Goal: Task Accomplishment & Management: Manage account settings

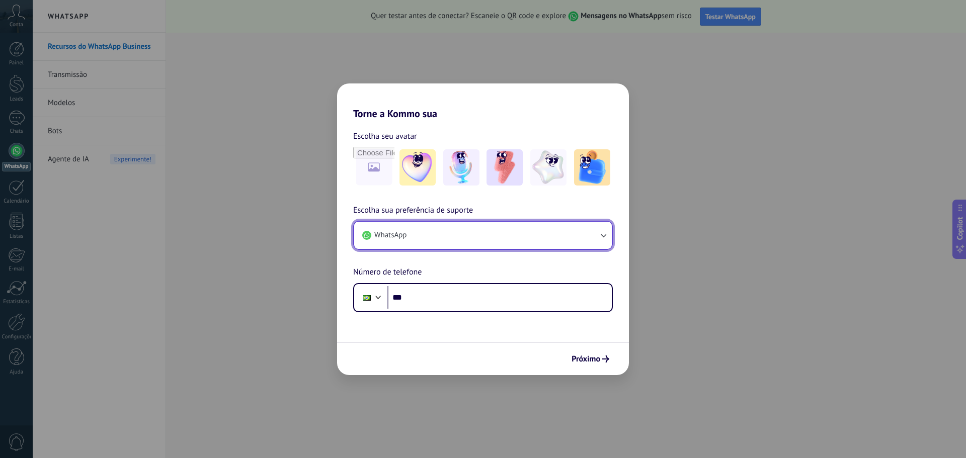
click at [492, 233] on button "WhatsApp" at bounding box center [483, 235] width 258 height 27
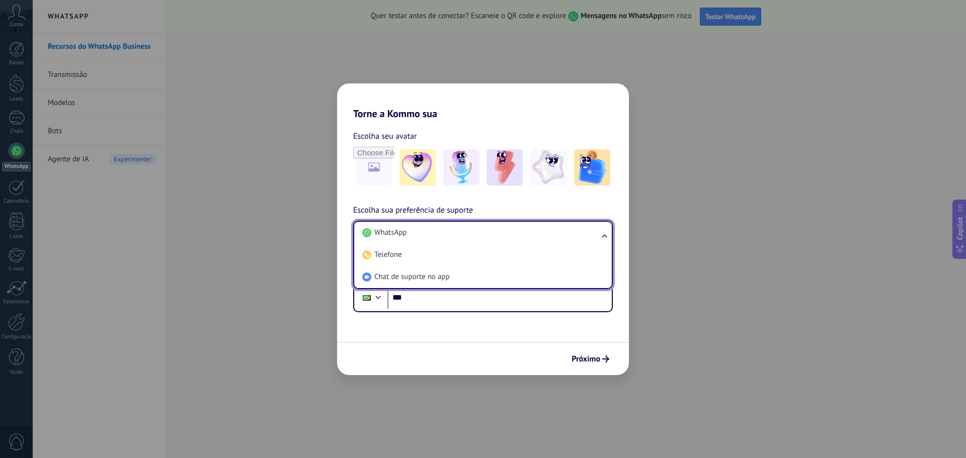
click at [492, 233] on li "WhatsApp" at bounding box center [481, 233] width 246 height 22
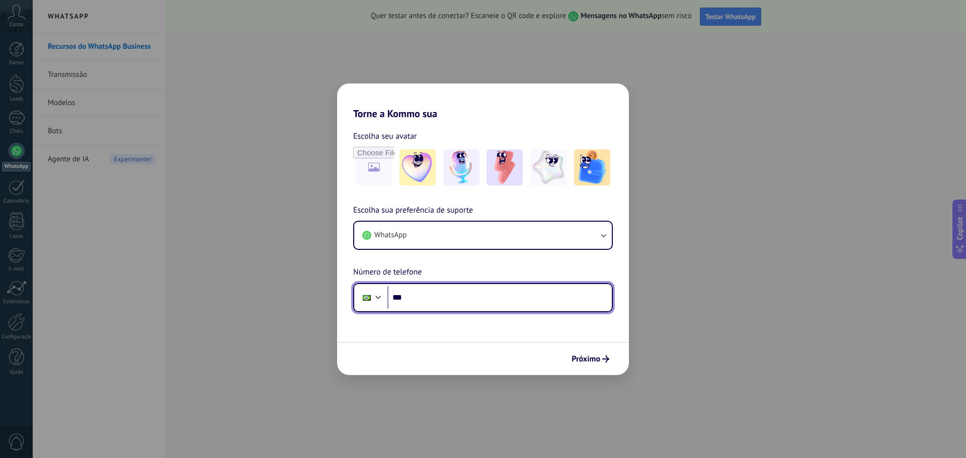
click at [458, 288] on input "***" at bounding box center [500, 297] width 224 height 23
type input "**********"
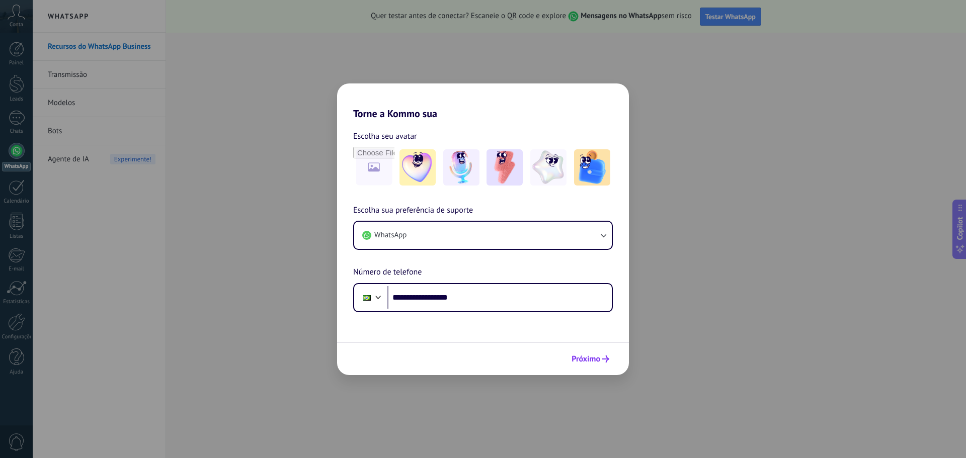
click at [597, 356] on span "Próximo" at bounding box center [586, 359] width 29 height 7
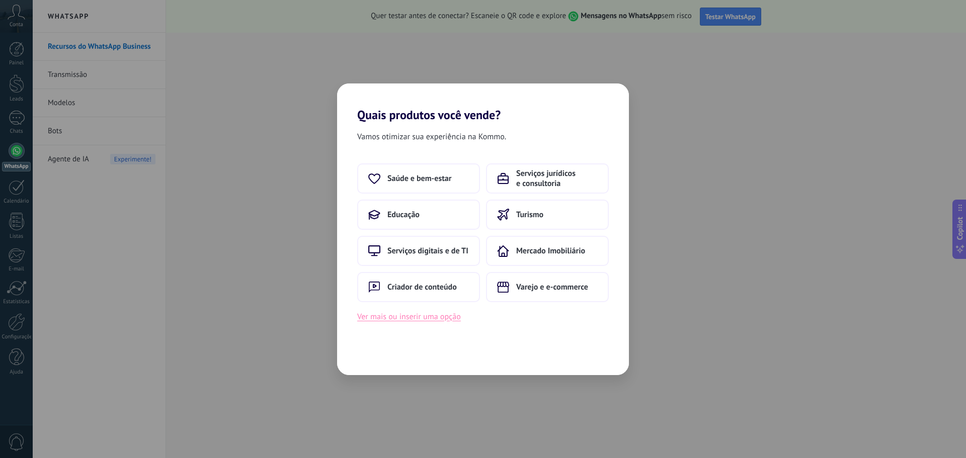
click at [445, 319] on button "Ver mais ou inserir uma opção" at bounding box center [409, 317] width 104 height 13
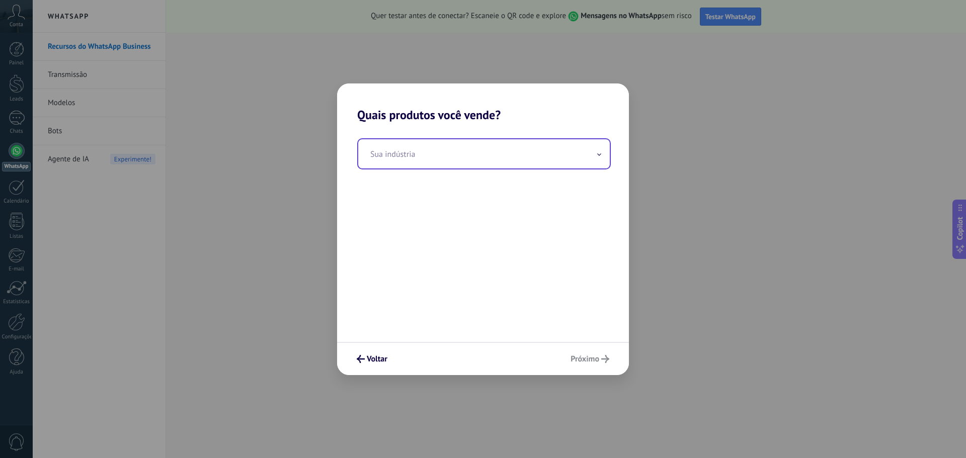
click at [447, 161] on input "text" at bounding box center [484, 153] width 252 height 29
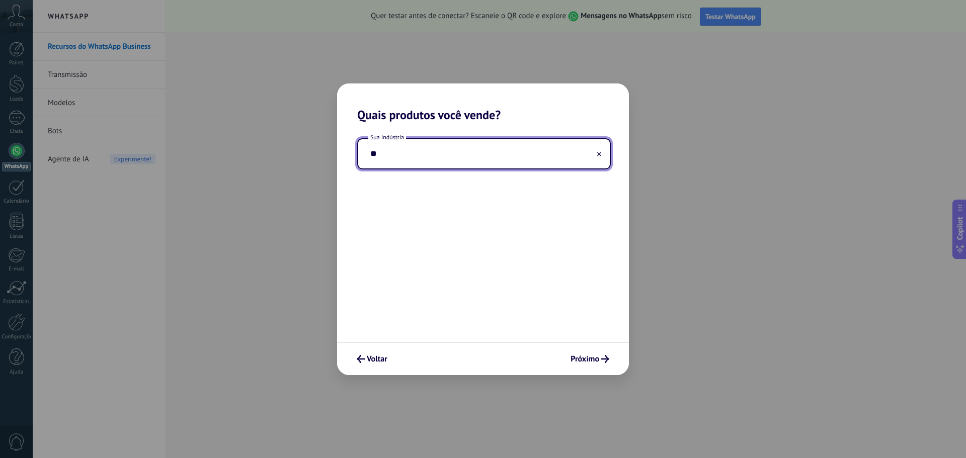
type input "*"
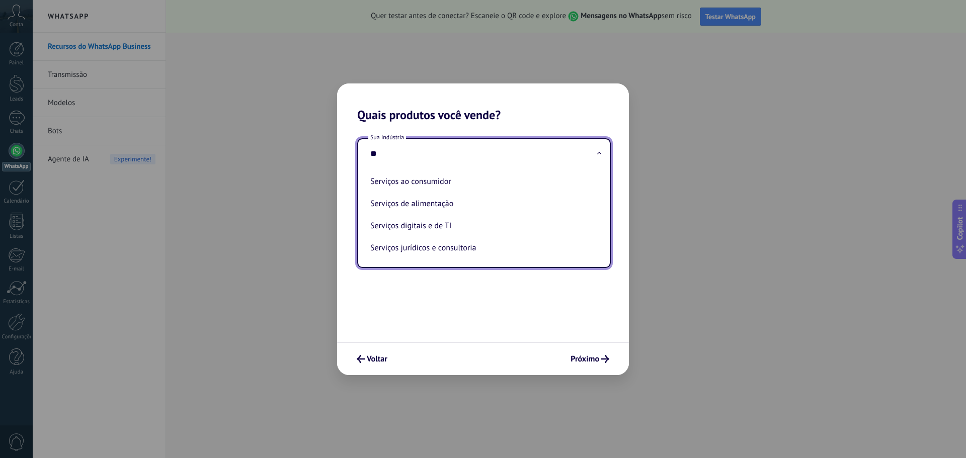
type input "*"
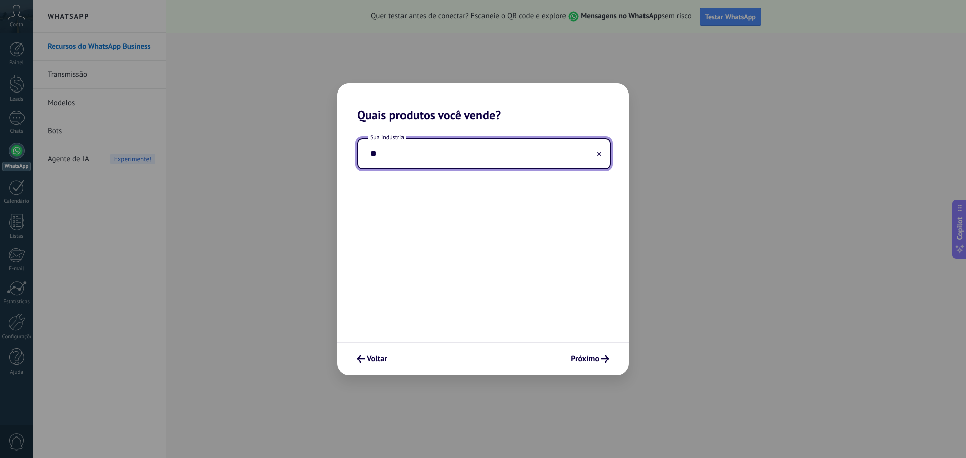
type input "*"
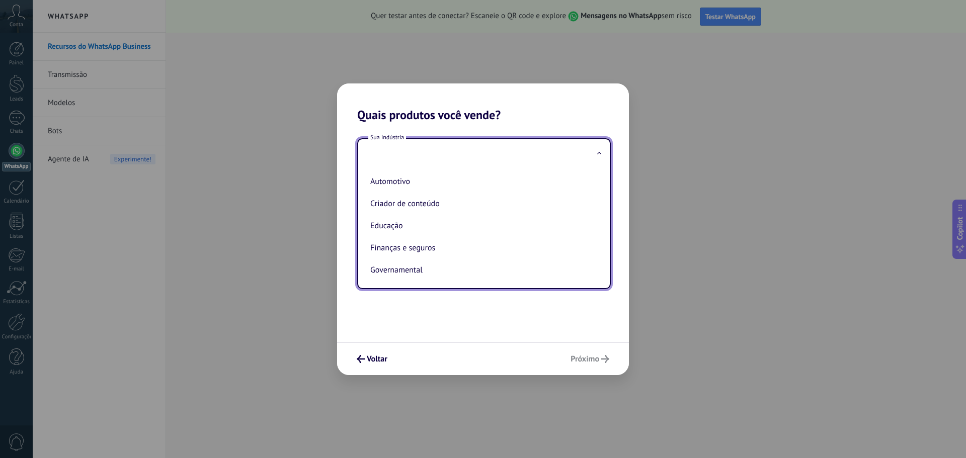
click at [499, 120] on h2 "Quais produtos você vende?" at bounding box center [483, 103] width 292 height 39
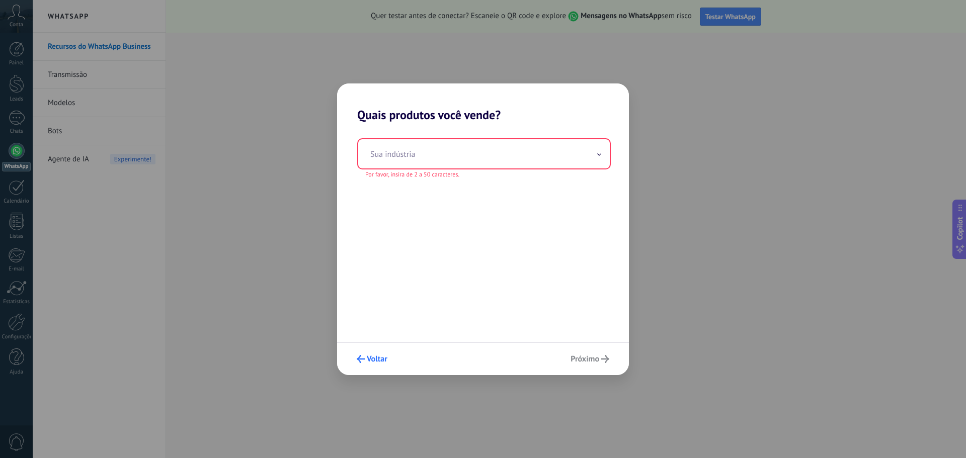
click at [366, 360] on span "Voltar" at bounding box center [372, 359] width 31 height 8
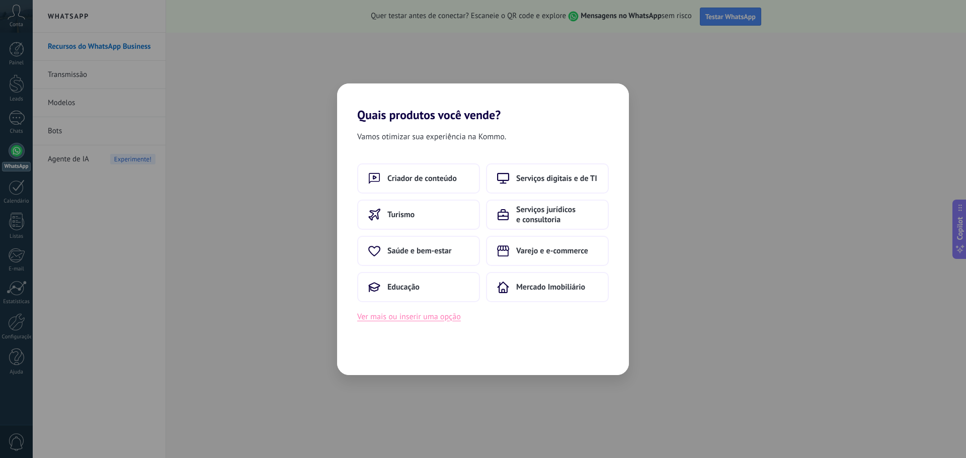
click at [437, 320] on button "Ver mais ou inserir uma opção" at bounding box center [409, 317] width 104 height 13
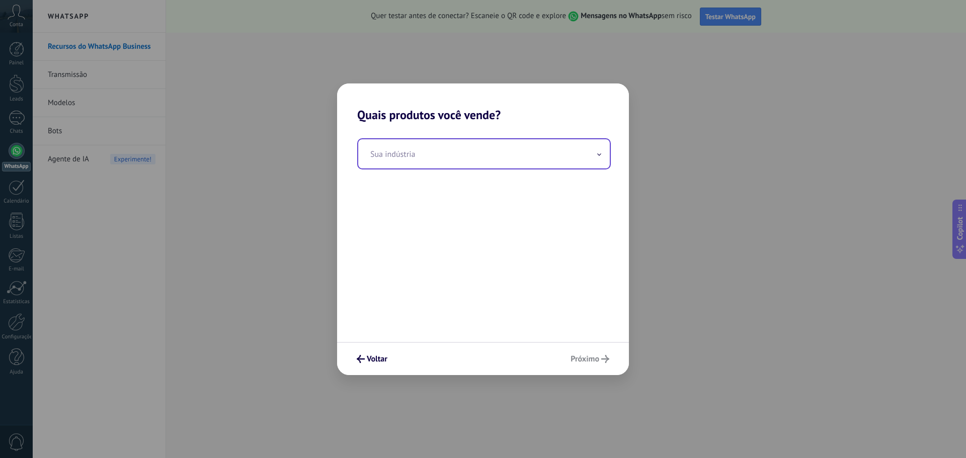
click at [403, 154] on input "text" at bounding box center [484, 153] width 252 height 29
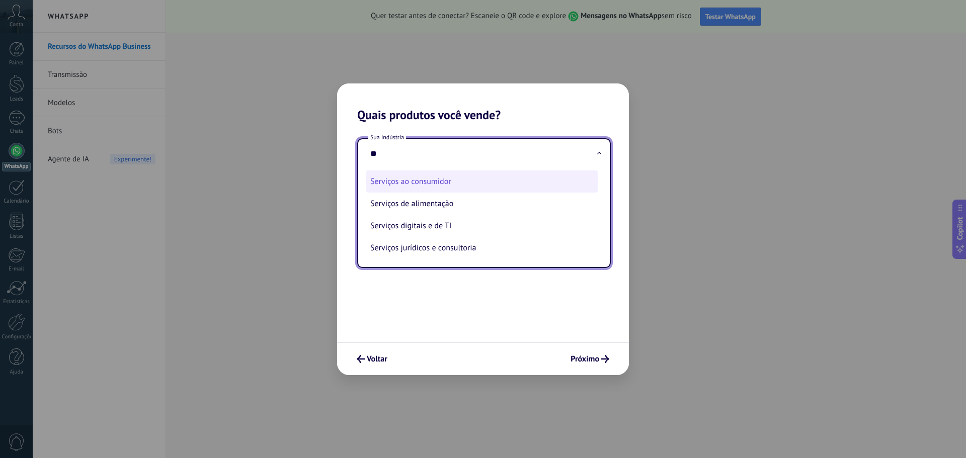
click at [456, 182] on li "Serviços ao consumidor" at bounding box center [482, 182] width 232 height 22
type input "**********"
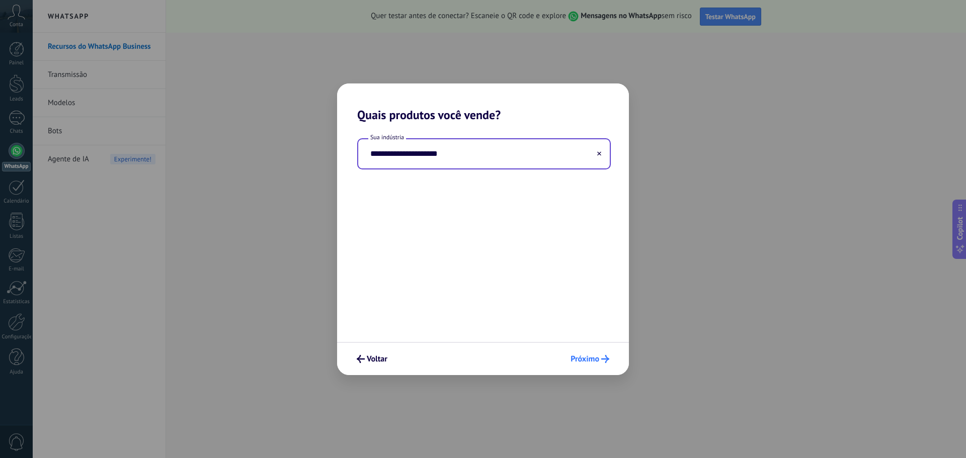
click at [589, 362] on span "Próximo" at bounding box center [585, 359] width 29 height 7
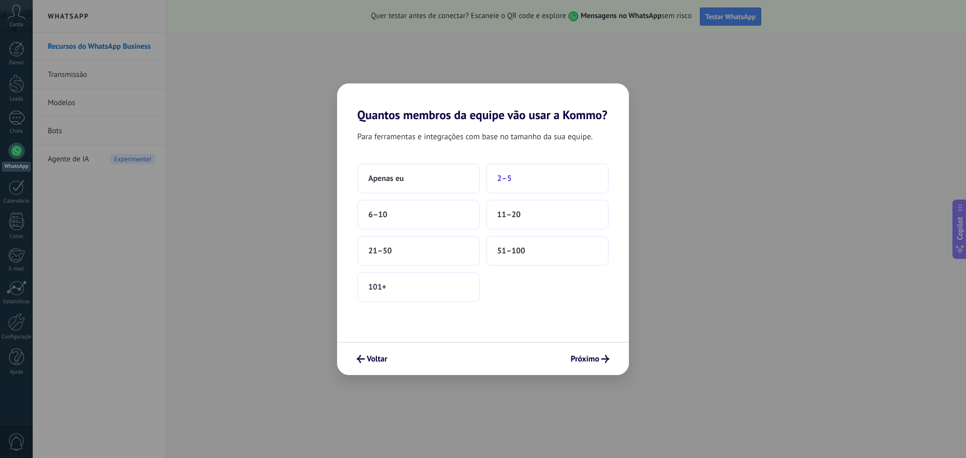
click at [510, 176] on span "2–5" at bounding box center [504, 179] width 15 height 10
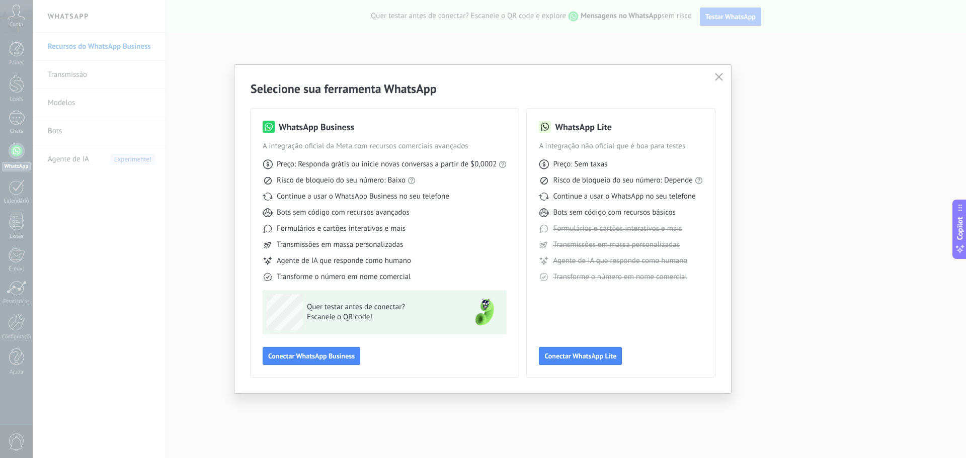
click at [331, 311] on span "Quer testar antes de conectar?" at bounding box center [380, 307] width 147 height 10
click at [310, 356] on span "Conectar WhatsApp Business" at bounding box center [311, 356] width 87 height 7
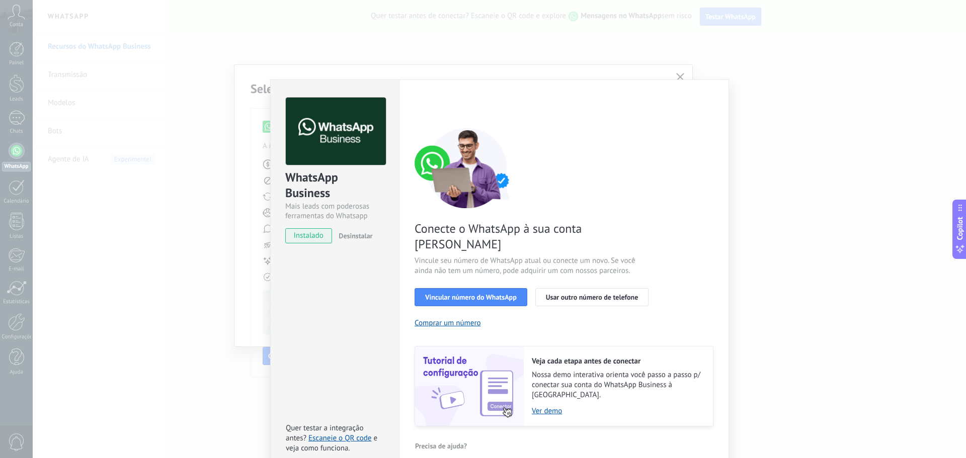
click at [300, 239] on span "instalado" at bounding box center [309, 235] width 46 height 15
click at [460, 271] on div "Conecte o WhatsApp à sua conta Kommo Vincule seu número de WhatsApp atual ou co…" at bounding box center [564, 277] width 299 height 299
click at [466, 294] on span "Vincular número do WhatsApp" at bounding box center [471, 297] width 92 height 7
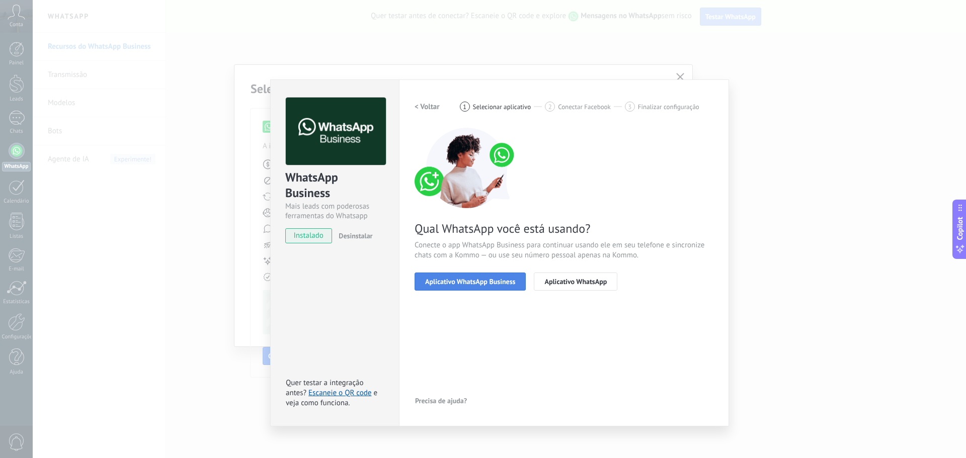
click at [452, 280] on span "Aplicativo WhatsApp Business" at bounding box center [470, 281] width 90 height 7
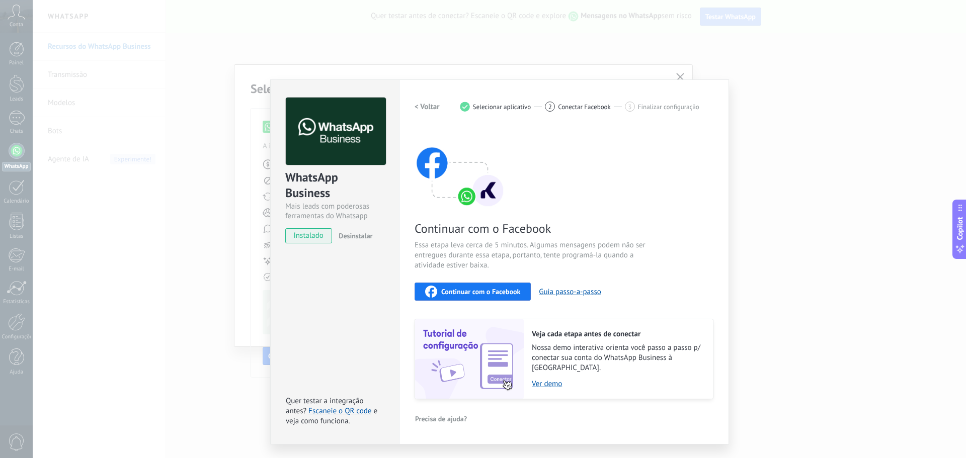
click at [466, 292] on span "Continuar com o Facebook" at bounding box center [480, 291] width 79 height 7
click at [208, 365] on div "WhatsApp Business Mais leads com poderosas ferramentas do Whatsapp instalado De…" at bounding box center [500, 229] width 934 height 458
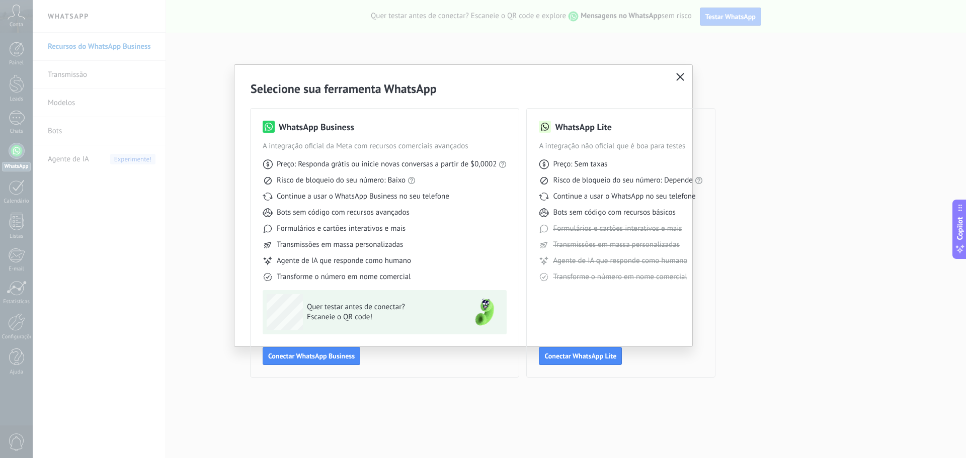
click at [403, 376] on div "WhatsApp Business A integração oficial da Meta com recursos comerciais avançado…" at bounding box center [385, 243] width 268 height 269
click at [679, 69] on div "Selecione sua ferramenta WhatsApp WhatsApp Business A integração oficial da Met…" at bounding box center [464, 229] width 458 height 329
click at [679, 82] on span "button" at bounding box center [680, 77] width 8 height 9
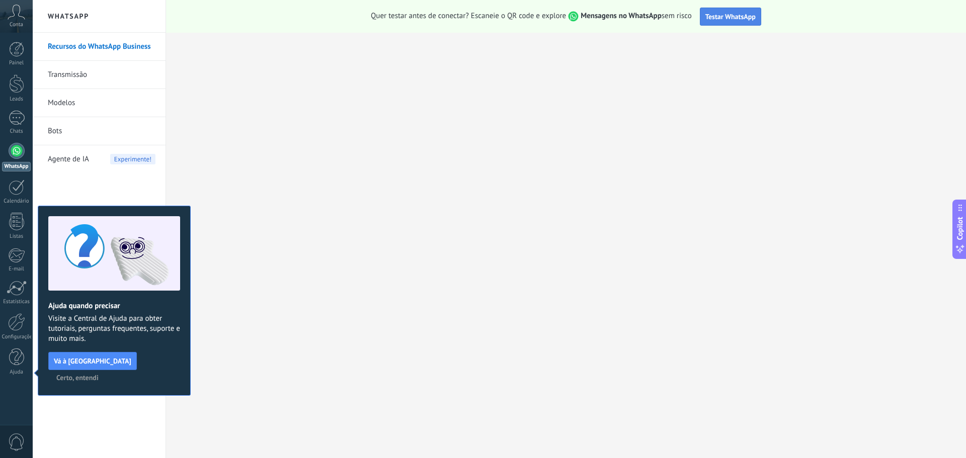
click at [731, 21] on button "Testar WhatsApp" at bounding box center [730, 17] width 61 height 18
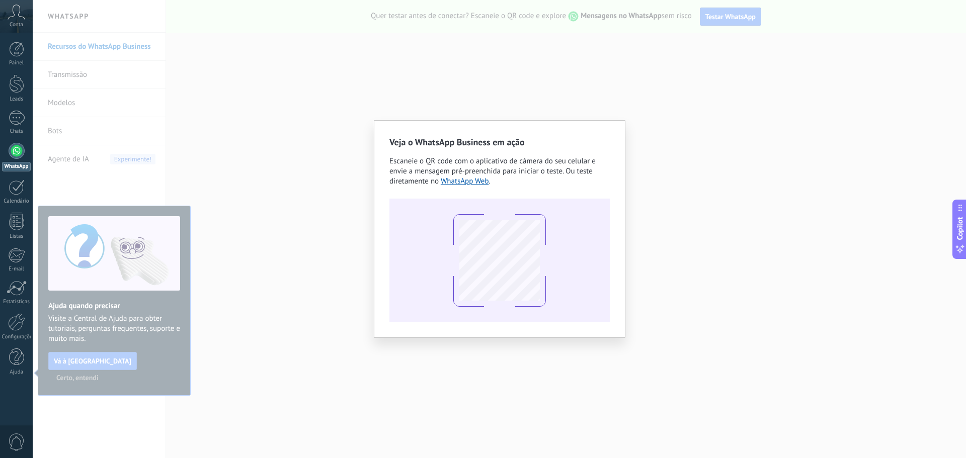
click at [782, 258] on div "Veja o WhatsApp Business em ação Escaneie o QR code com o aplicativo de câmera …" at bounding box center [500, 229] width 934 height 458
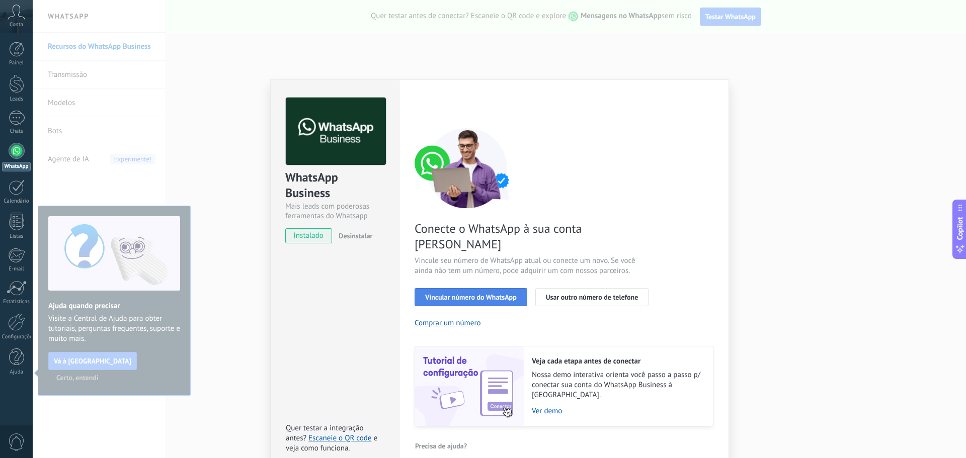
click at [451, 288] on button "Vincular número do WhatsApp" at bounding box center [471, 297] width 113 height 18
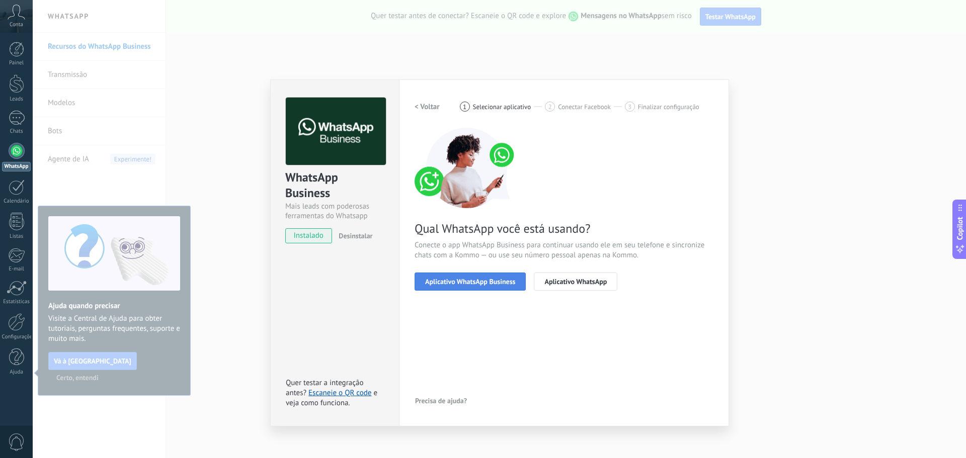
click at [486, 284] on span "Aplicativo WhatsApp Business" at bounding box center [470, 281] width 90 height 7
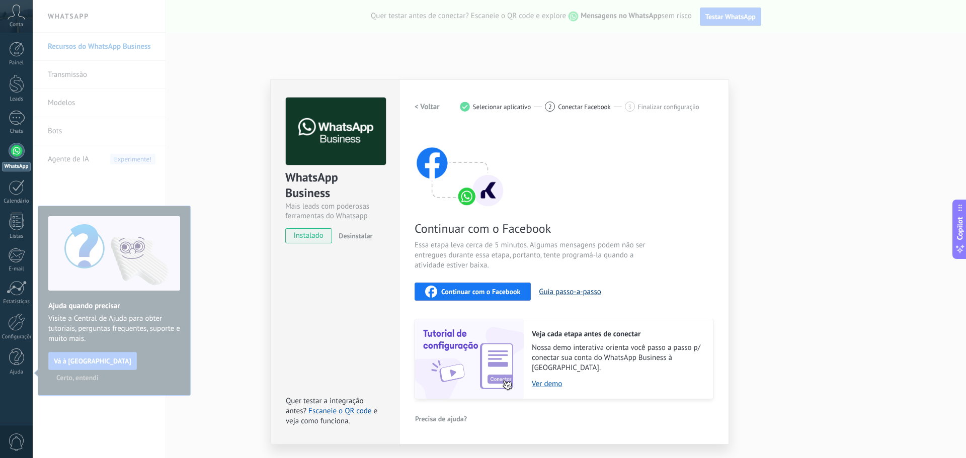
click at [575, 290] on button "Guia passo-a-passo" at bounding box center [570, 292] width 62 height 10
click at [348, 407] on link "Escaneie o QR code" at bounding box center [340, 412] width 63 height 10
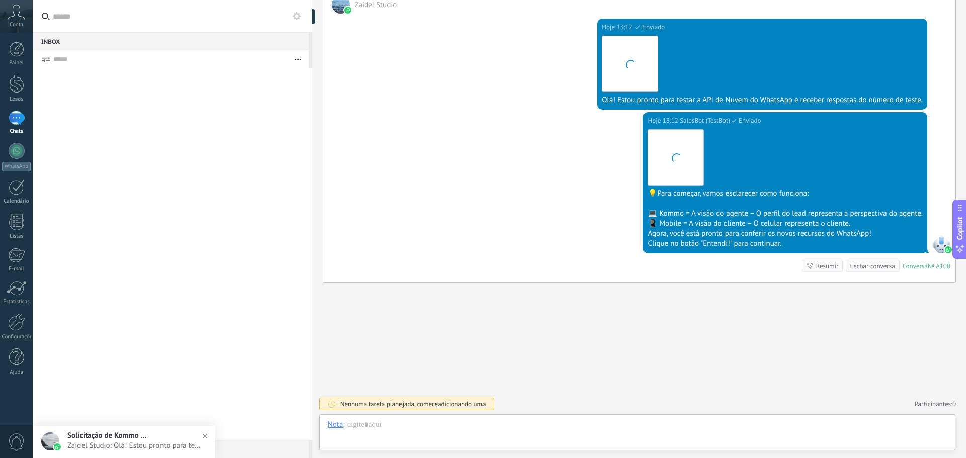
scroll to position [15, 0]
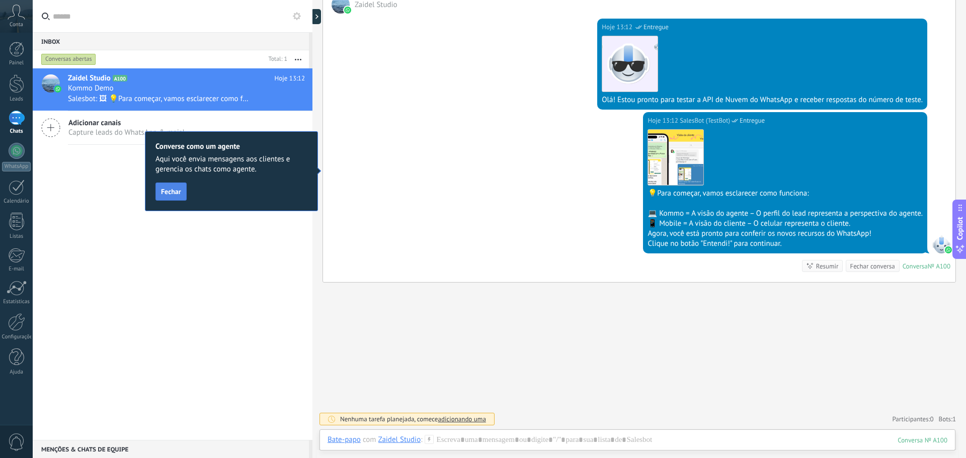
click at [173, 193] on span "Fechar" at bounding box center [171, 191] width 20 height 7
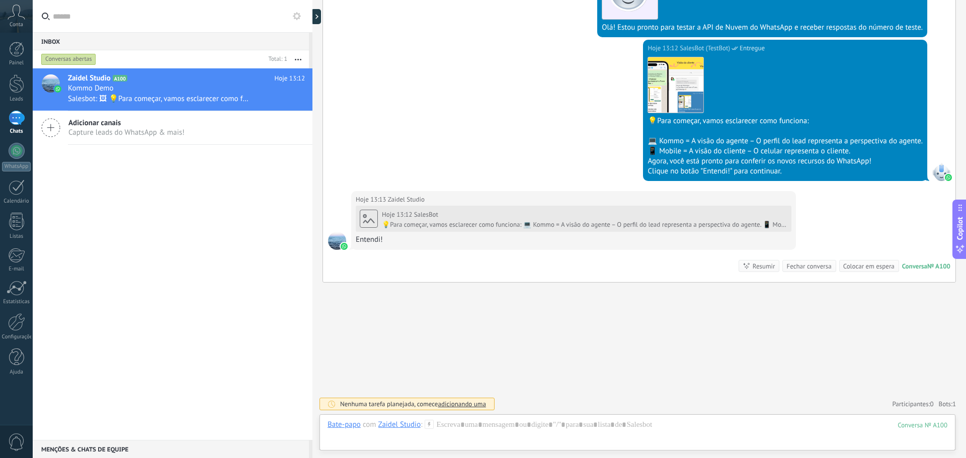
scroll to position [305, 0]
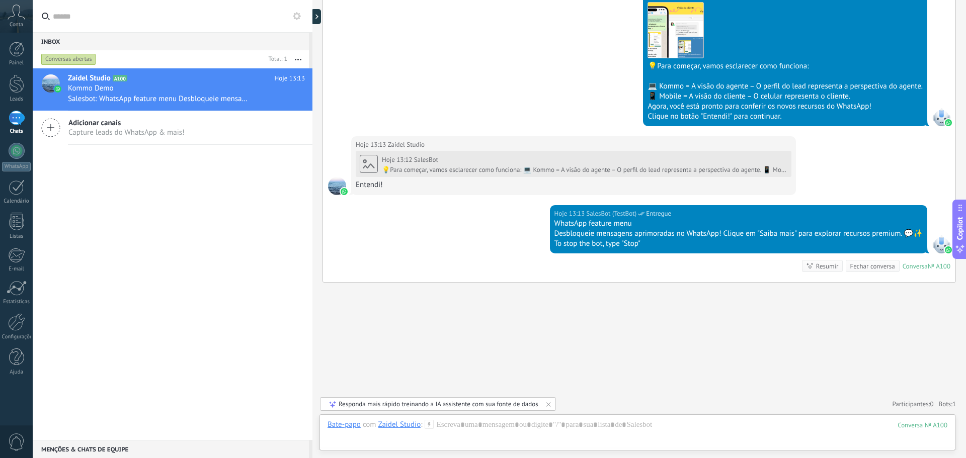
click at [783, 235] on div "Desbloqueie mensagens aprimoradas no WhatsApp! Clique em "Saiba mais" para expl…" at bounding box center [739, 234] width 368 height 10
click at [847, 232] on div "Desbloqueie mensagens aprimoradas no WhatsApp! Clique em "Saiba mais" para expl…" at bounding box center [739, 234] width 368 height 10
click at [434, 220] on div "Hoje 13:13 SalesBot (TestBot) Entregue WhatsApp feature menu Desbloqueie mensag…" at bounding box center [639, 243] width 633 height 77
click at [631, 227] on div "WhatsApp feature menu" at bounding box center [739, 224] width 368 height 10
click at [433, 364] on div "Buscar Carregar mais Hoje Hoje Criar: 2 eventos Expandir Hoje 13:12 Zaidel Stud…" at bounding box center [640, 77] width 654 height 764
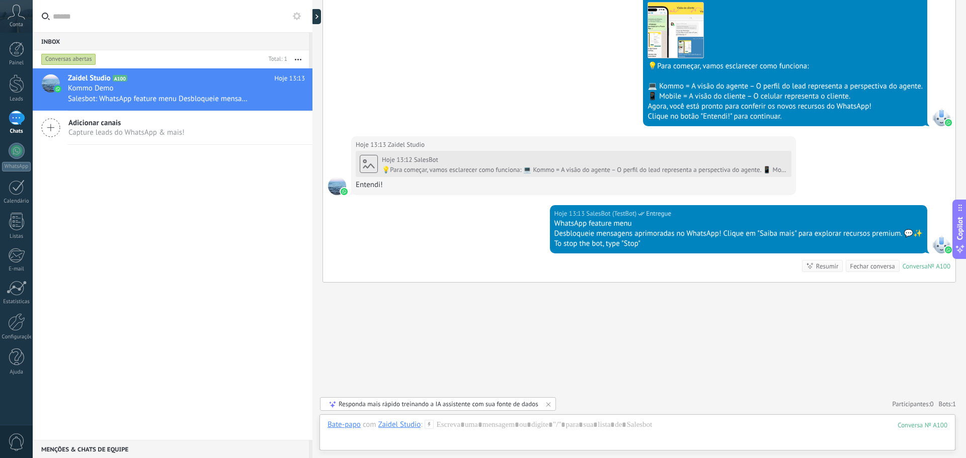
click at [14, 116] on div "1" at bounding box center [17, 118] width 16 height 15
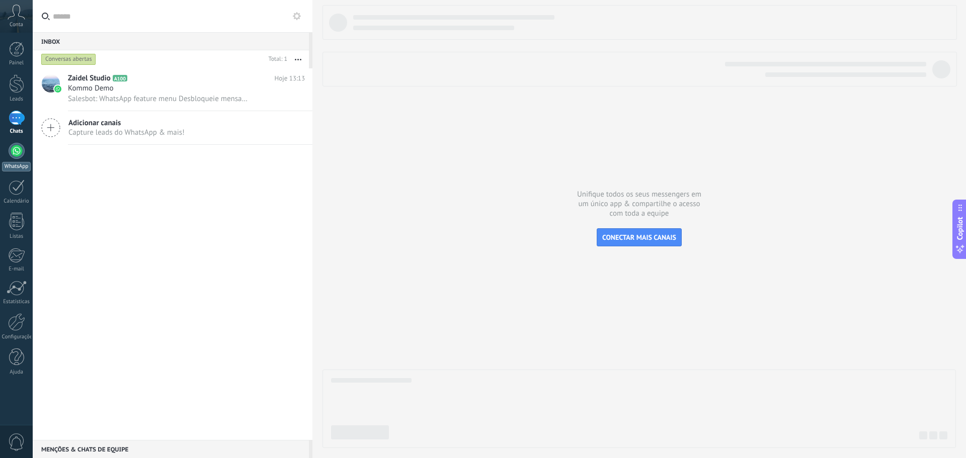
click at [21, 161] on link "WhatsApp" at bounding box center [16, 157] width 33 height 29
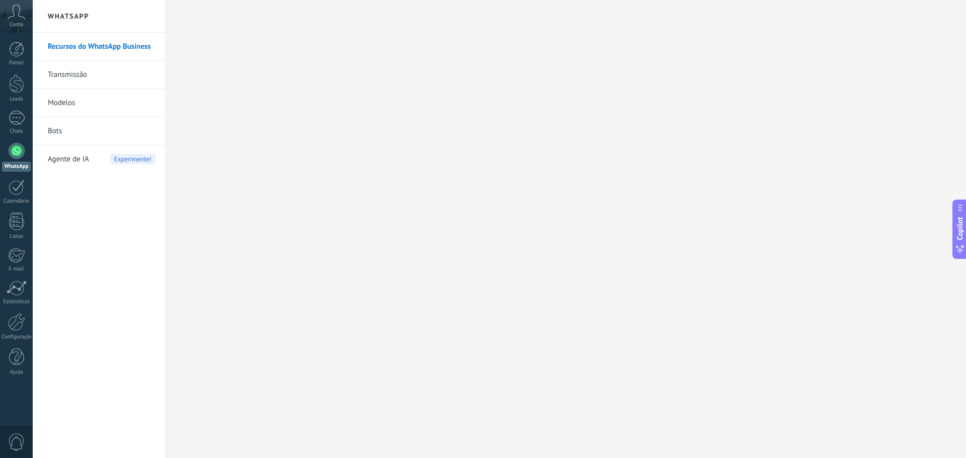
click at [10, 16] on icon at bounding box center [17, 12] width 18 height 15
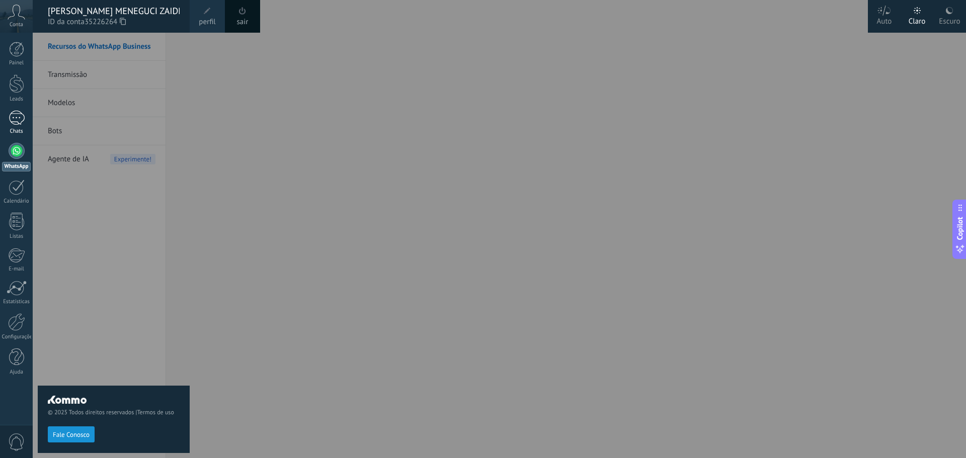
click at [17, 127] on link "1 Chats" at bounding box center [16, 123] width 33 height 24
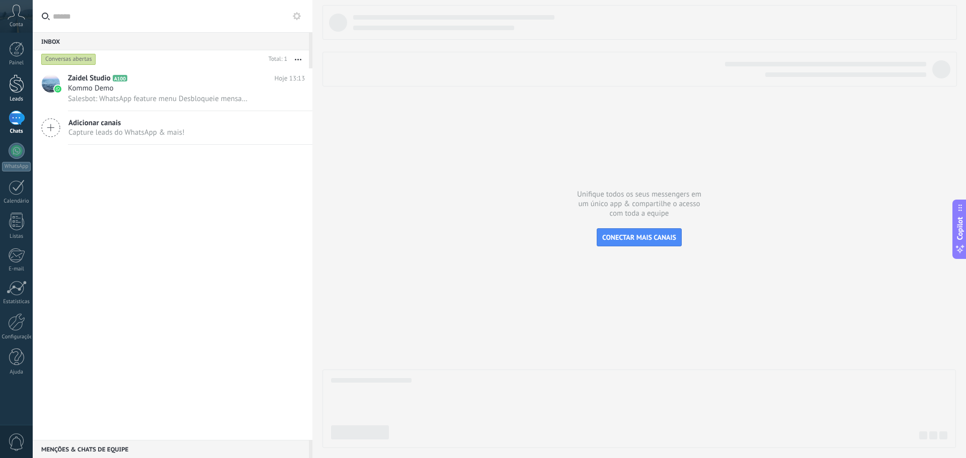
click at [17, 89] on div at bounding box center [16, 83] width 15 height 19
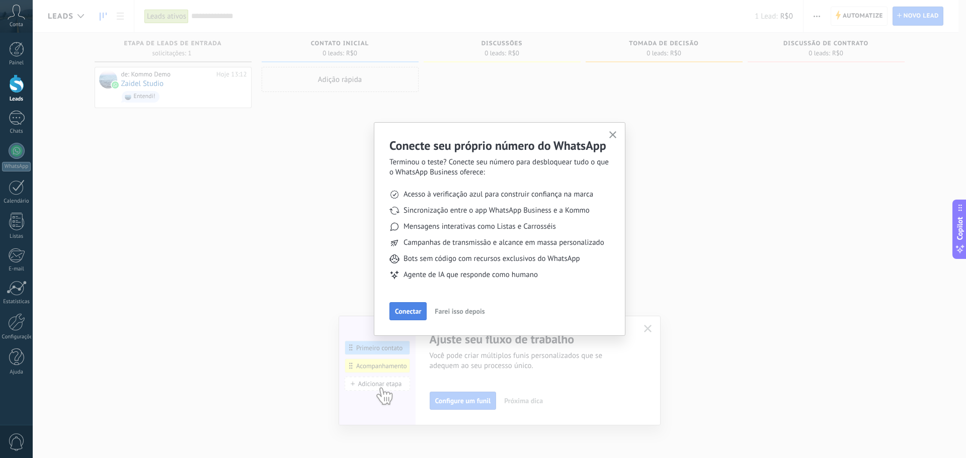
click at [407, 312] on span "Conectar" at bounding box center [408, 311] width 26 height 7
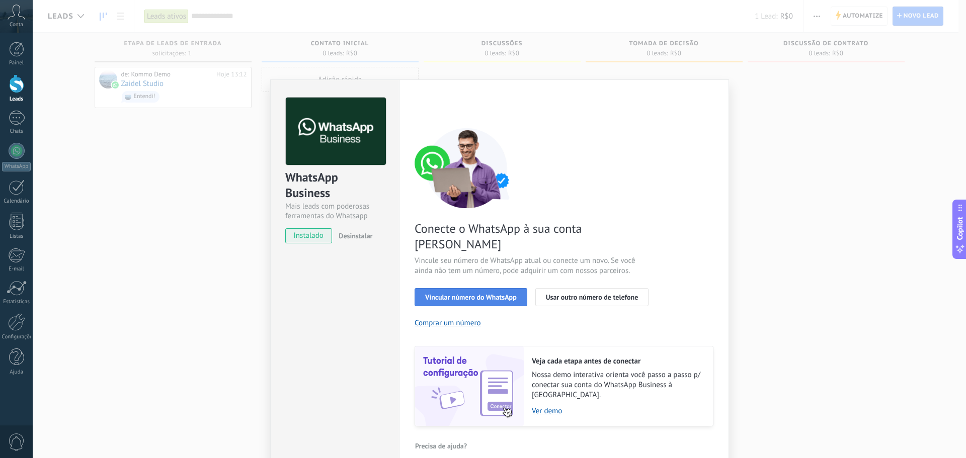
click at [482, 294] on span "Vincular número do WhatsApp" at bounding box center [471, 297] width 92 height 7
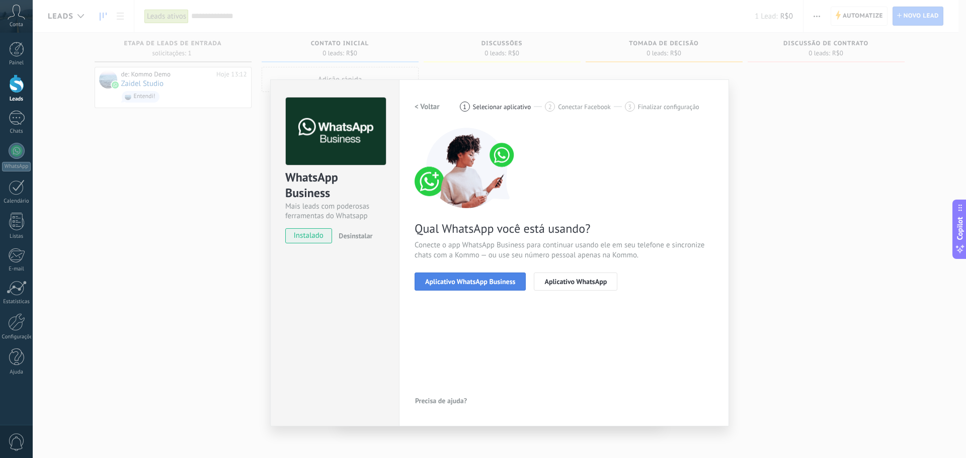
click at [480, 279] on span "Aplicativo WhatsApp Business" at bounding box center [470, 281] width 90 height 7
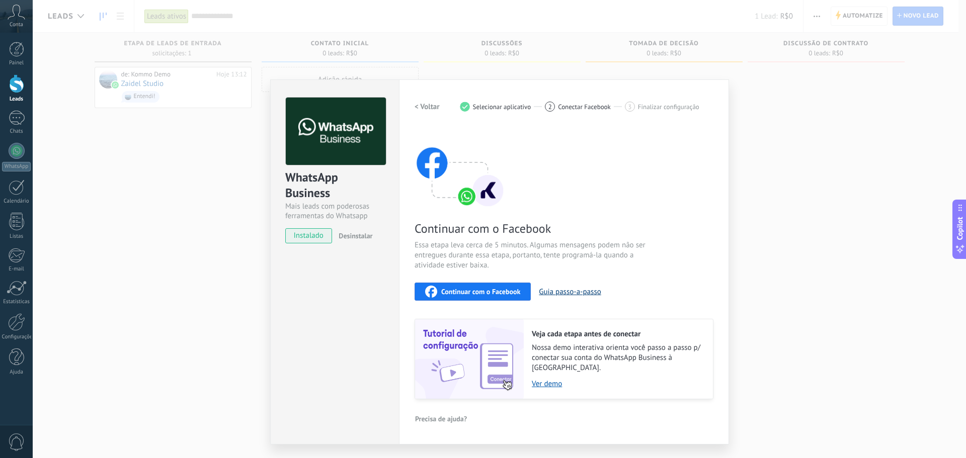
click at [567, 292] on button "Guia passo-a-passo" at bounding box center [570, 292] width 62 height 10
click at [452, 416] on span "Precisa de ajuda?" at bounding box center [441, 419] width 52 height 7
click at [447, 341] on button "Guia passo-a-passo" at bounding box center [460, 345] width 91 height 18
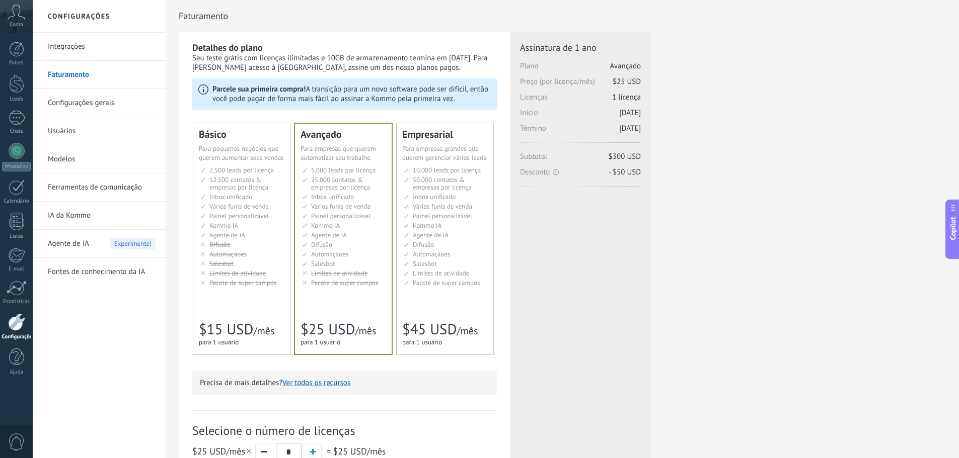
click at [238, 227] on span "Kommo IA" at bounding box center [223, 225] width 29 height 9
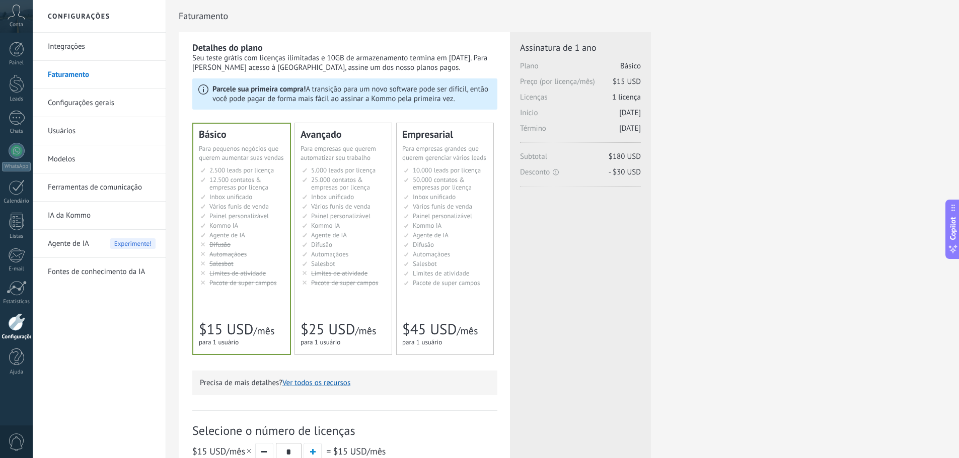
click at [328, 285] on span "Pacote de super campos" at bounding box center [344, 283] width 67 height 9
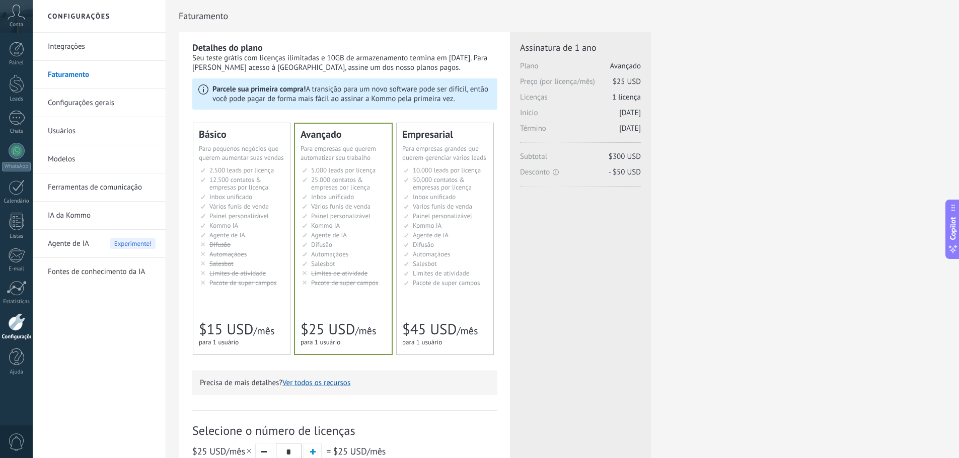
click at [263, 267] on li "Salesbot Salesbot Salesbot Salesbot Salesbot Salesbot Salesbot" at bounding box center [242, 264] width 84 height 8
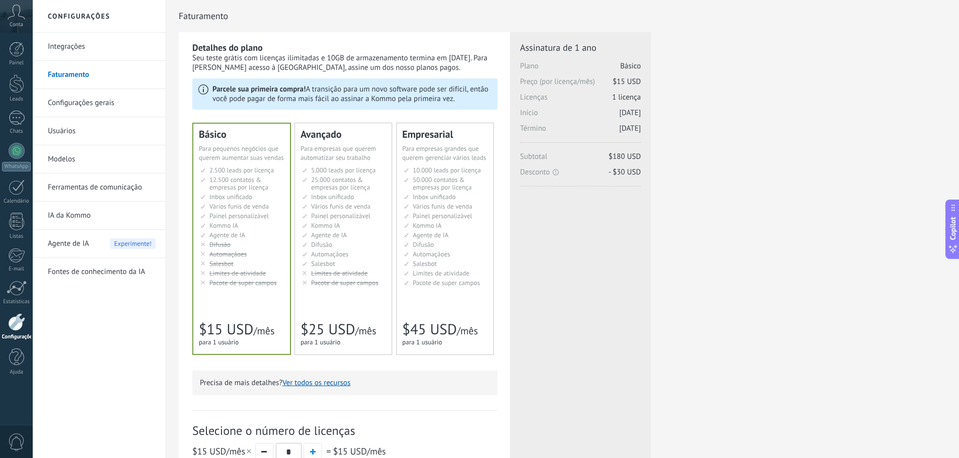
click at [97, 106] on link "Configurações gerais" at bounding box center [102, 103] width 108 height 28
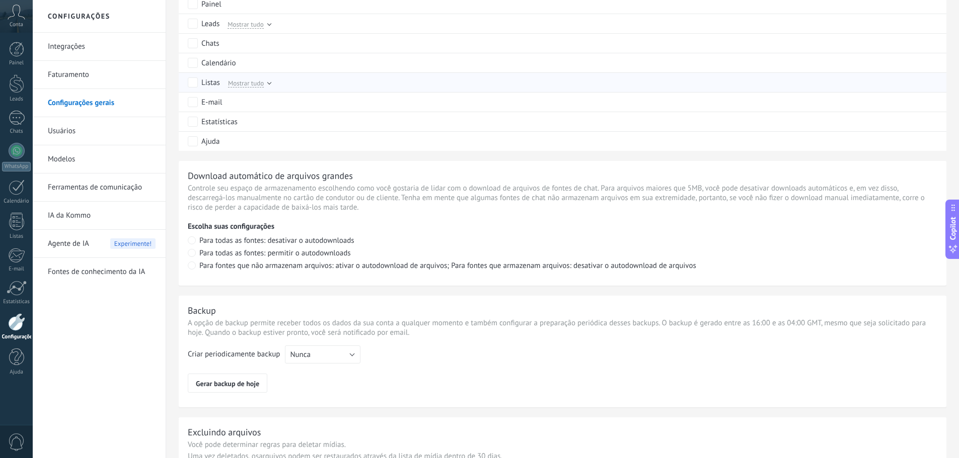
scroll to position [641, 0]
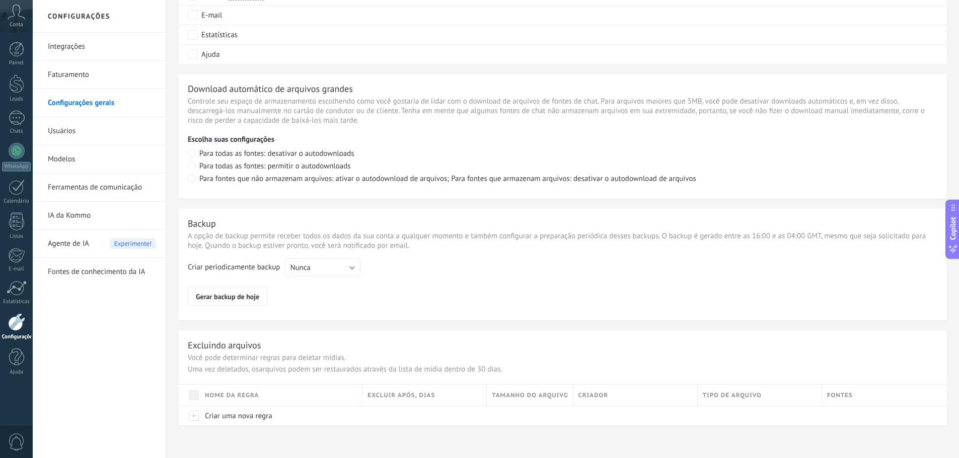
click at [15, 13] on icon at bounding box center [17, 12] width 18 height 15
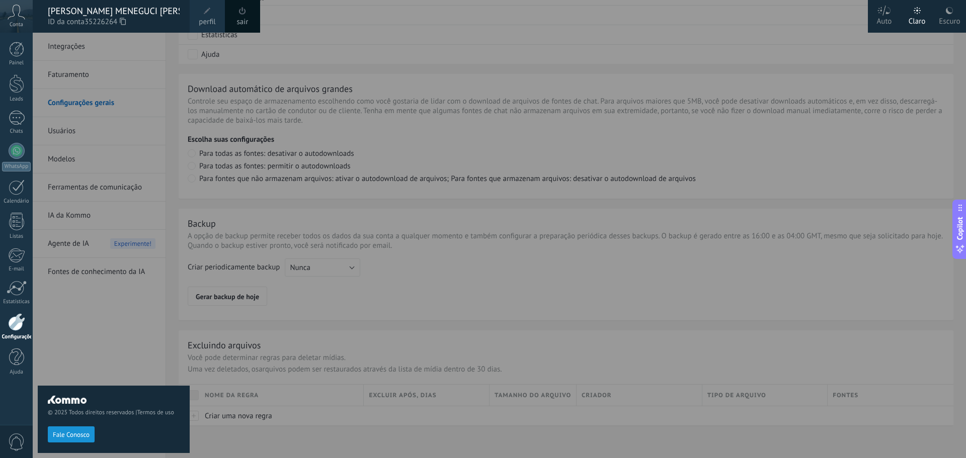
click at [208, 16] on span at bounding box center [207, 11] width 11 height 11
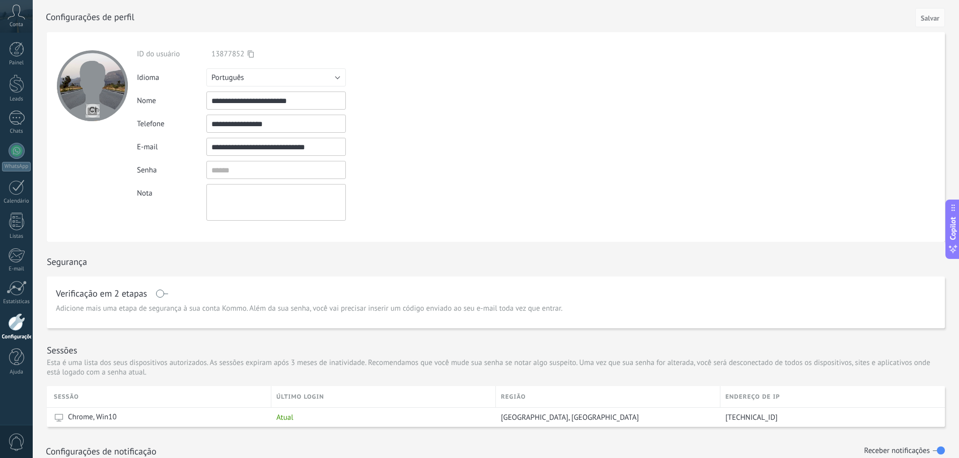
click at [397, 102] on div "**********" at bounding box center [296, 101] width 318 height 18
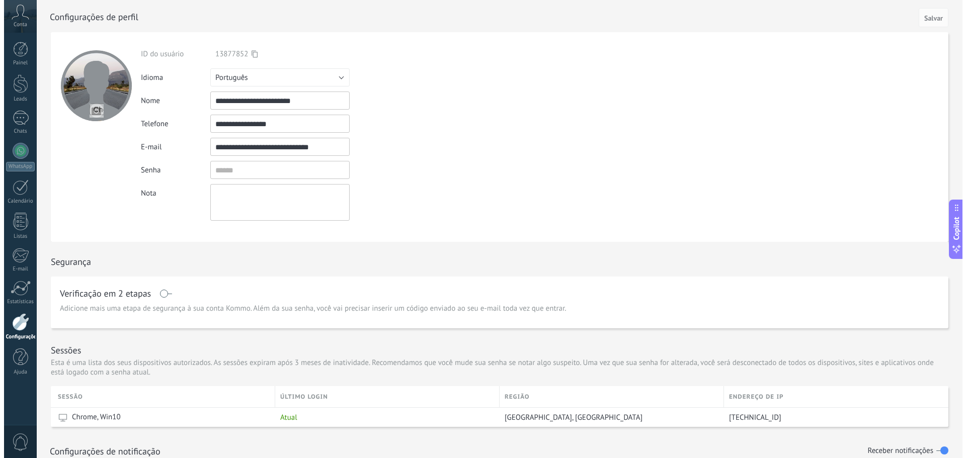
scroll to position [50, 0]
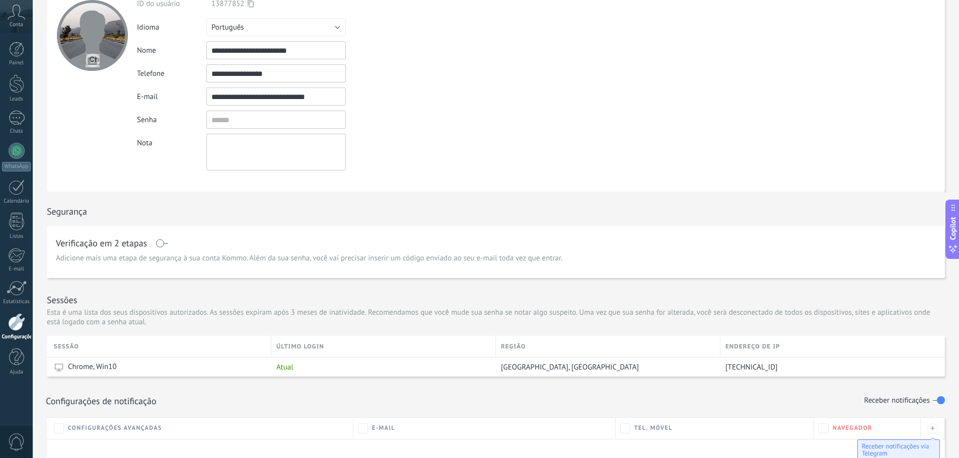
click at [160, 245] on span at bounding box center [162, 244] width 13 height 8
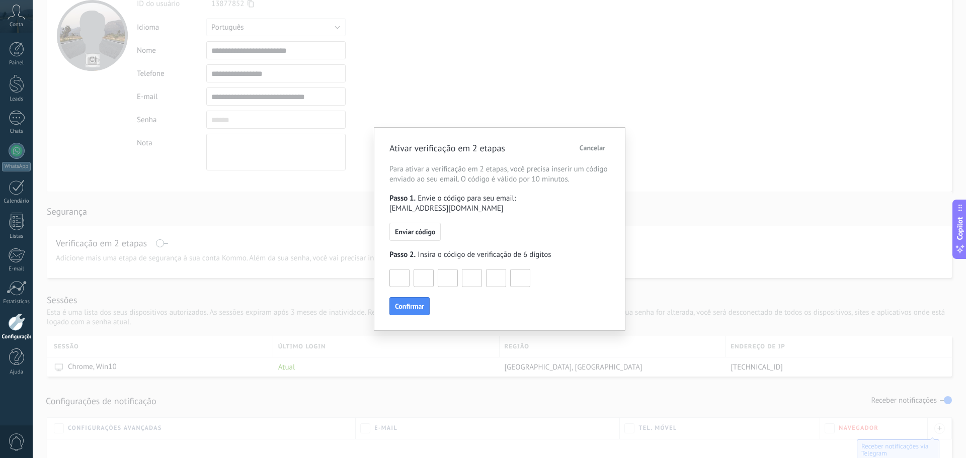
click at [399, 277] on input at bounding box center [399, 278] width 19 height 16
click at [399, 280] on input at bounding box center [399, 278] width 19 height 16
type input "*"
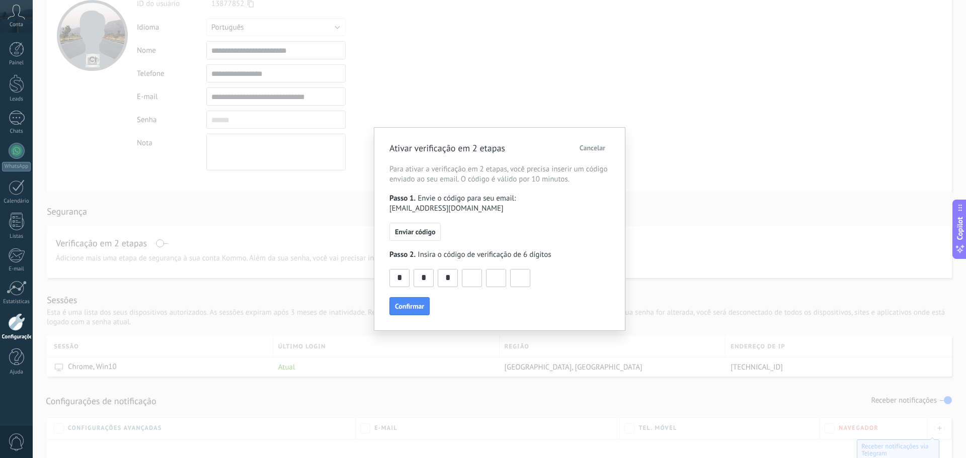
type input "*"
click at [404, 310] on span "Confirmar" at bounding box center [409, 306] width 29 height 7
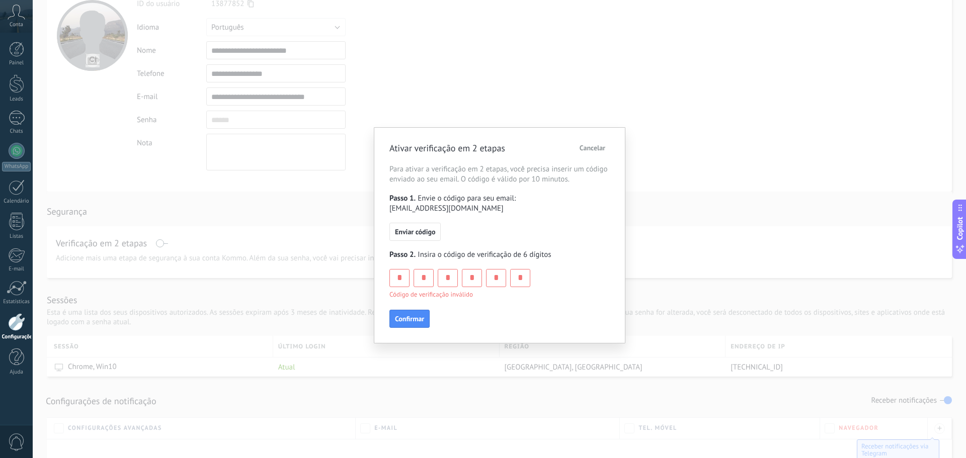
click at [406, 286] on div "*" at bounding box center [400, 278] width 20 height 18
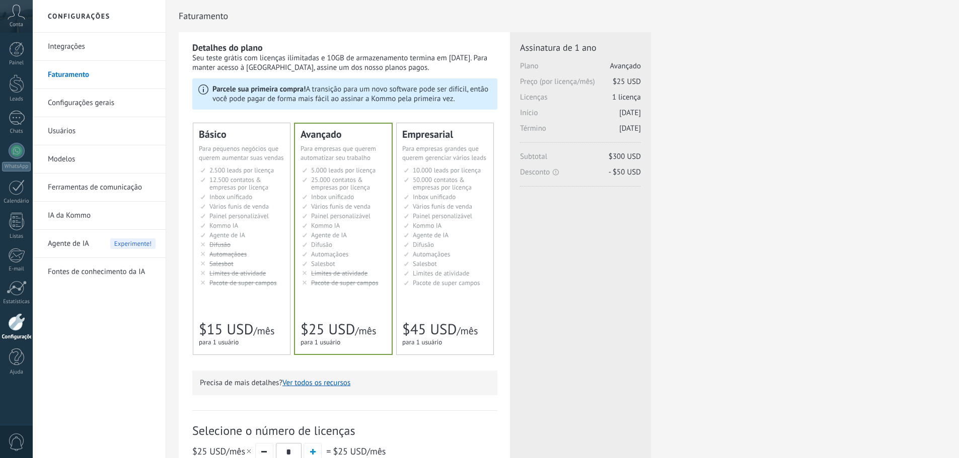
click at [13, 13] on icon at bounding box center [17, 12] width 18 height 15
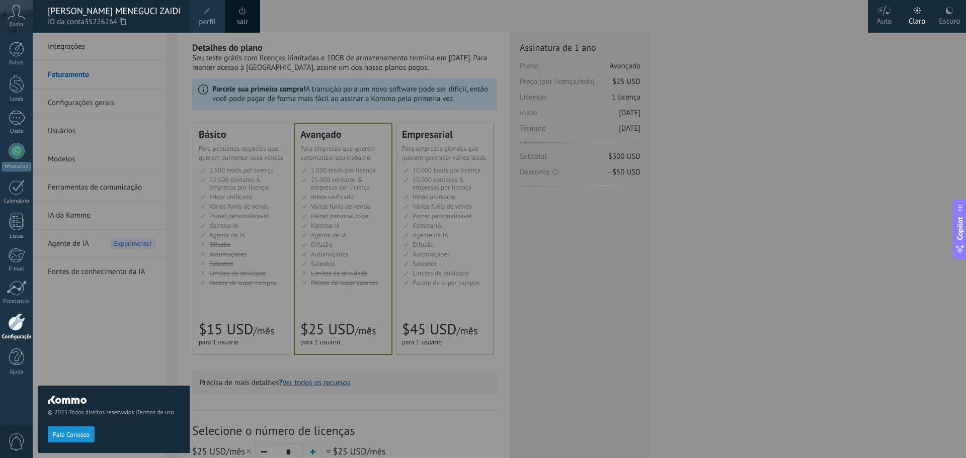
click at [201, 13] on link "perfil" at bounding box center [207, 16] width 35 height 33
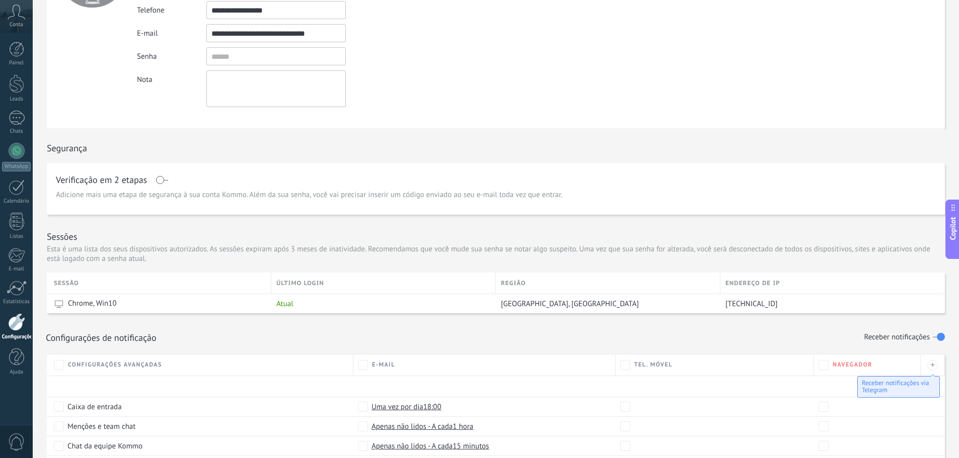
scroll to position [63, 0]
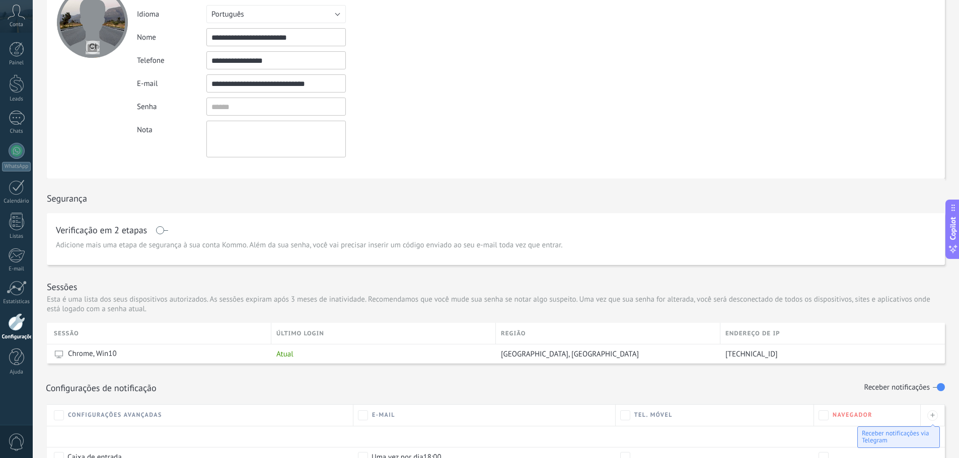
click at [23, 17] on use at bounding box center [16, 12] width 17 height 15
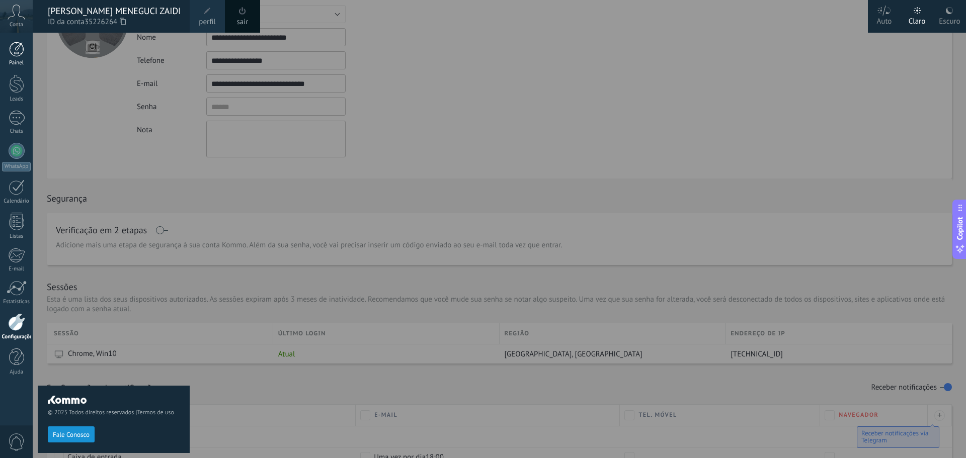
click at [24, 47] on link "Painel" at bounding box center [16, 54] width 33 height 25
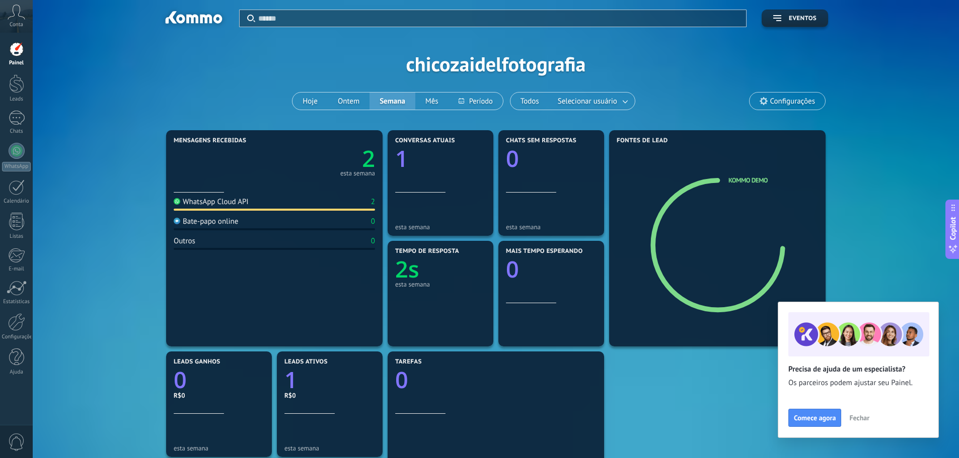
click at [20, 19] on icon at bounding box center [17, 12] width 18 height 15
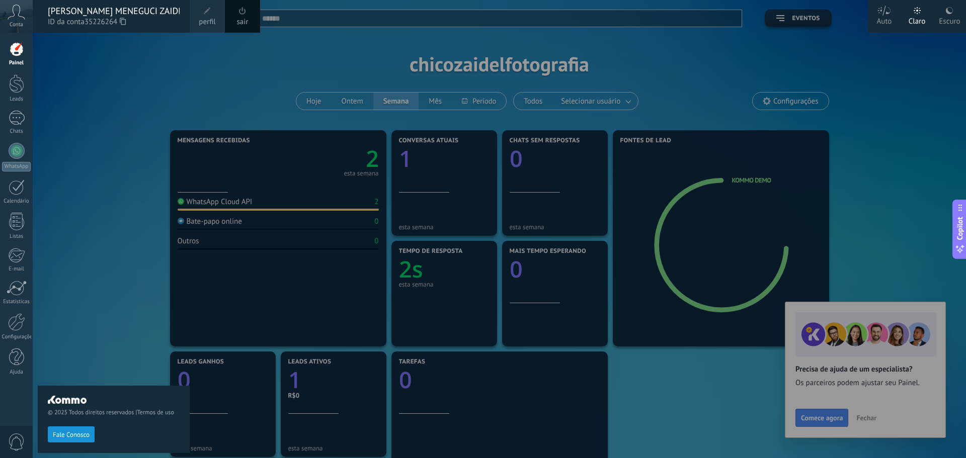
click at [205, 12] on span at bounding box center [207, 11] width 7 height 7
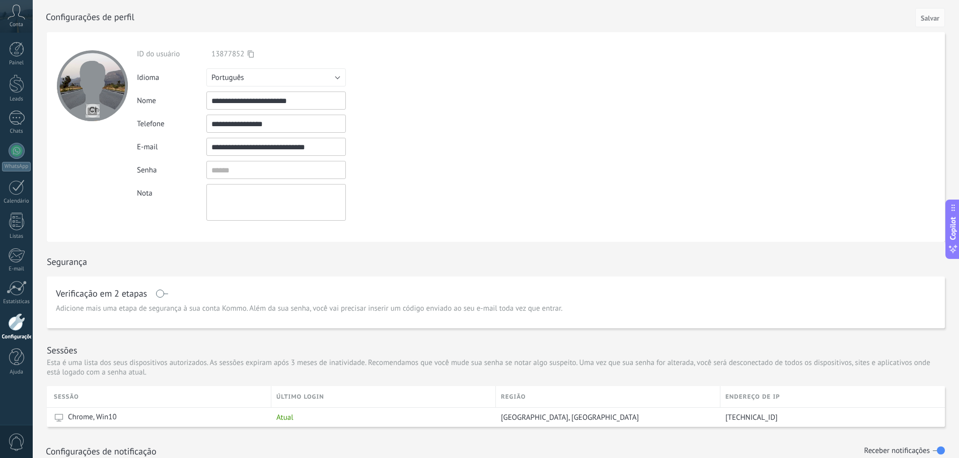
click at [276, 42] on div "**********" at bounding box center [296, 137] width 318 height 210
click at [336, 79] on button "Português" at bounding box center [275, 77] width 139 height 18
click at [386, 50] on div "ID do usuário 13877852" at bounding box center [296, 54] width 318 height 10
click at [22, 52] on div at bounding box center [16, 49] width 15 height 15
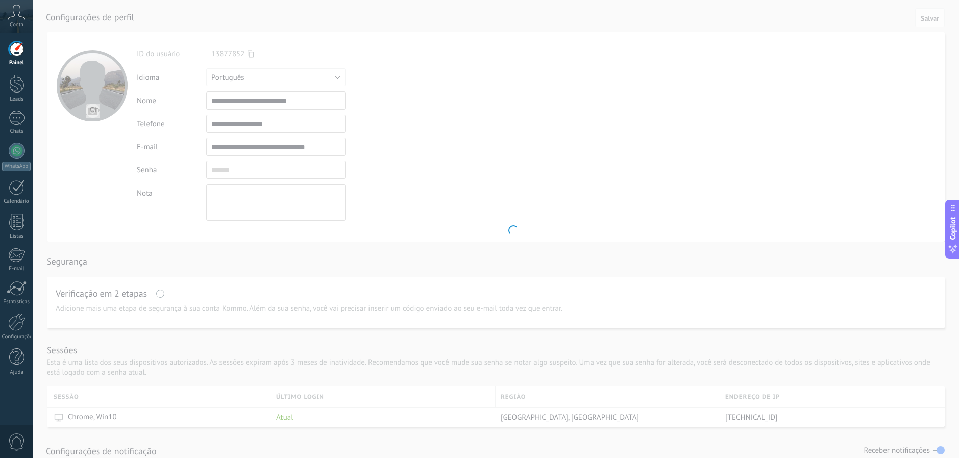
click at [14, 16] on icon at bounding box center [17, 12] width 18 height 15
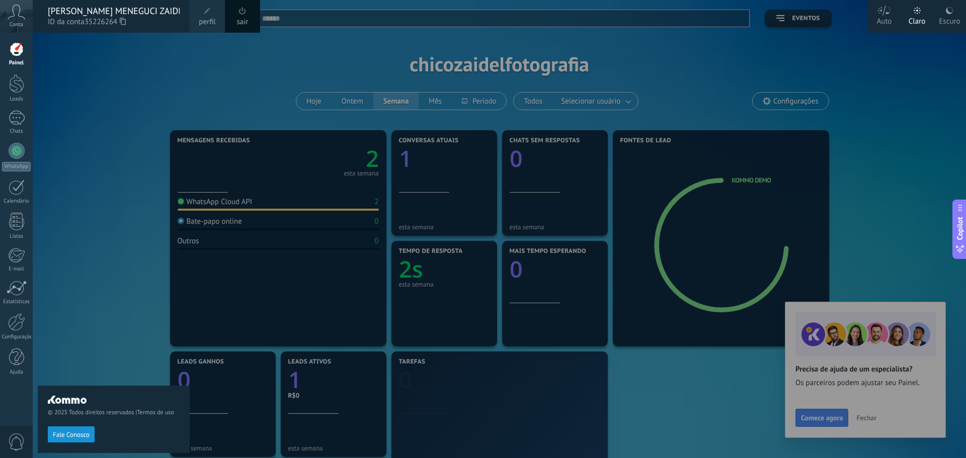
click at [139, 113] on div "© 2025 Todos direitos reservados | Termos de uso Fale Conosco" at bounding box center [114, 246] width 152 height 426
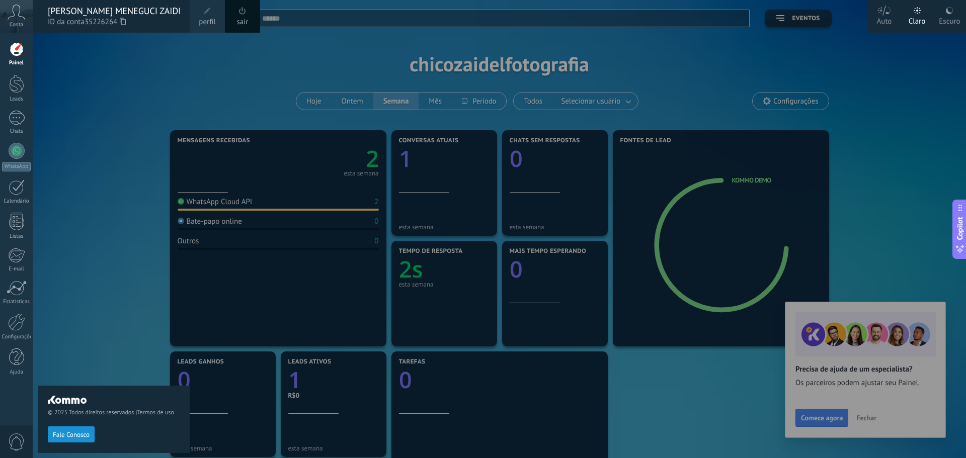
click at [137, 105] on div "© 2025 Todos direitos reservados | Termos de uso Fale Conosco" at bounding box center [114, 246] width 152 height 426
click at [882, 16] on div "Auto" at bounding box center [884, 20] width 15 height 26
click at [922, 13] on div "Claro" at bounding box center [917, 20] width 17 height 26
click at [944, 13] on div "Escuro" at bounding box center [949, 20] width 21 height 26
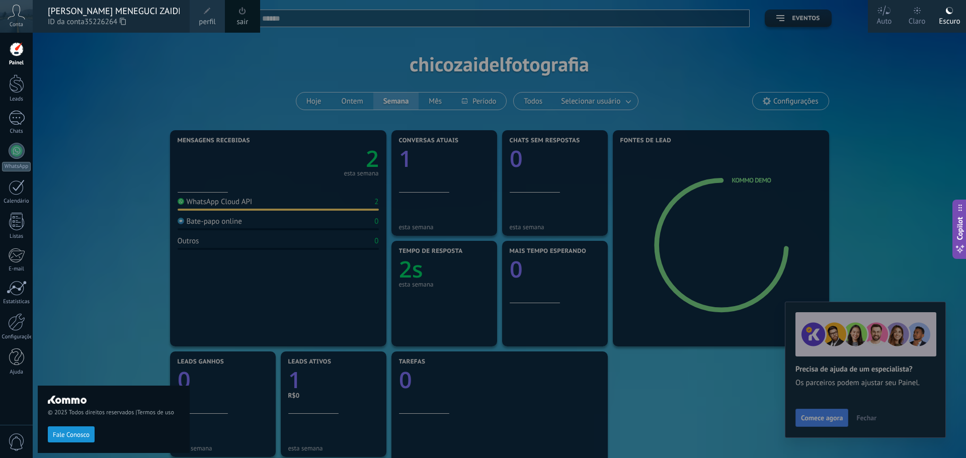
click at [921, 8] on div "Claro" at bounding box center [917, 20] width 17 height 26
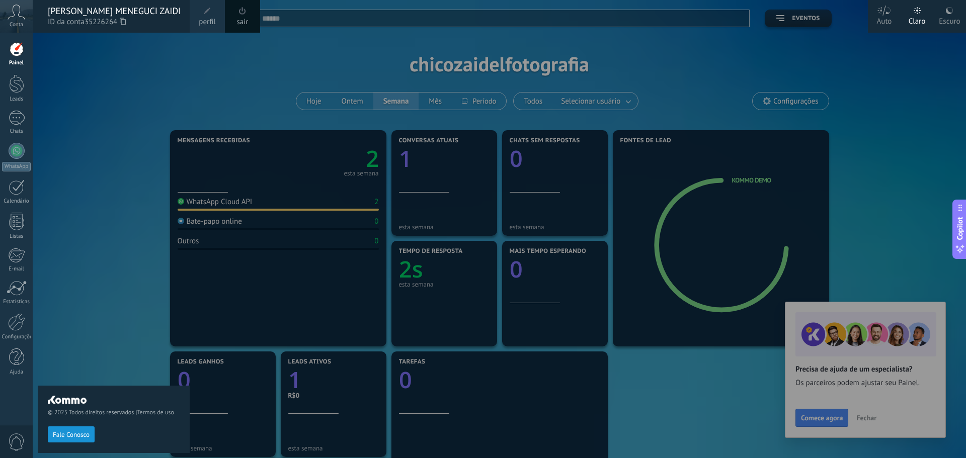
click at [909, 132] on div at bounding box center [516, 229] width 966 height 458
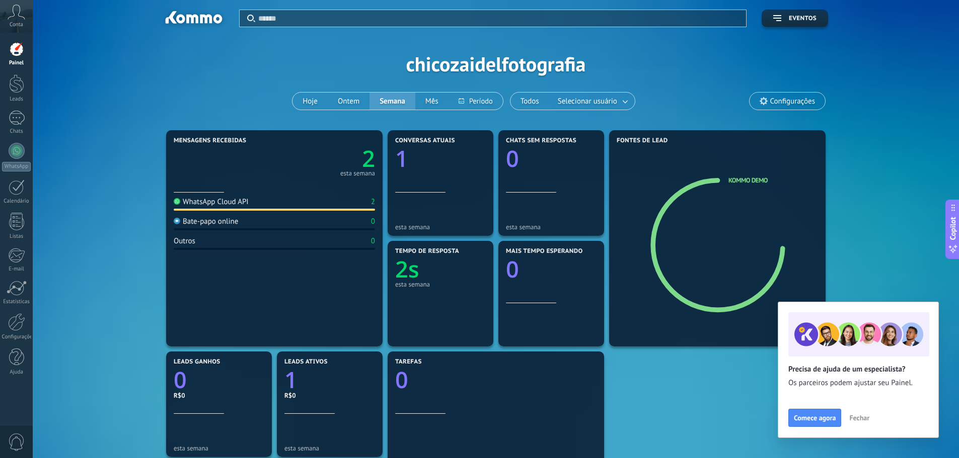
click at [952, 234] on span "Copilot" at bounding box center [953, 228] width 10 height 23
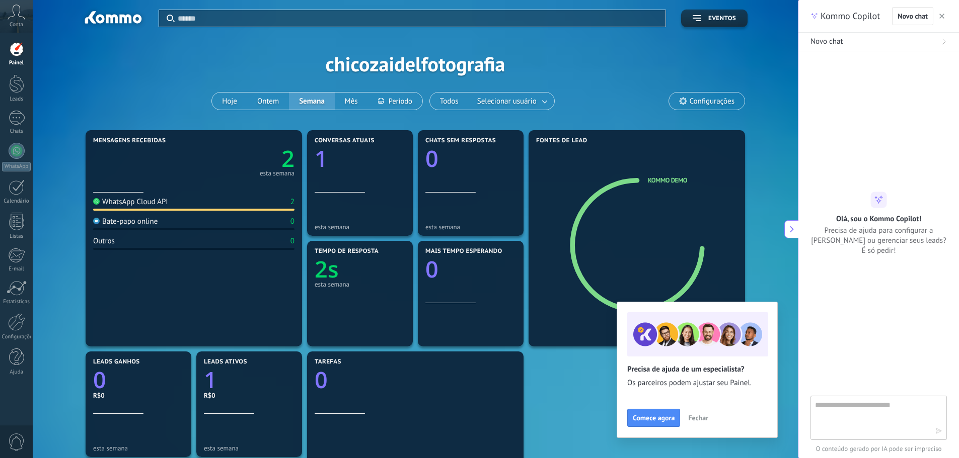
click at [944, 18] on use "button" at bounding box center [941, 16] width 5 height 5
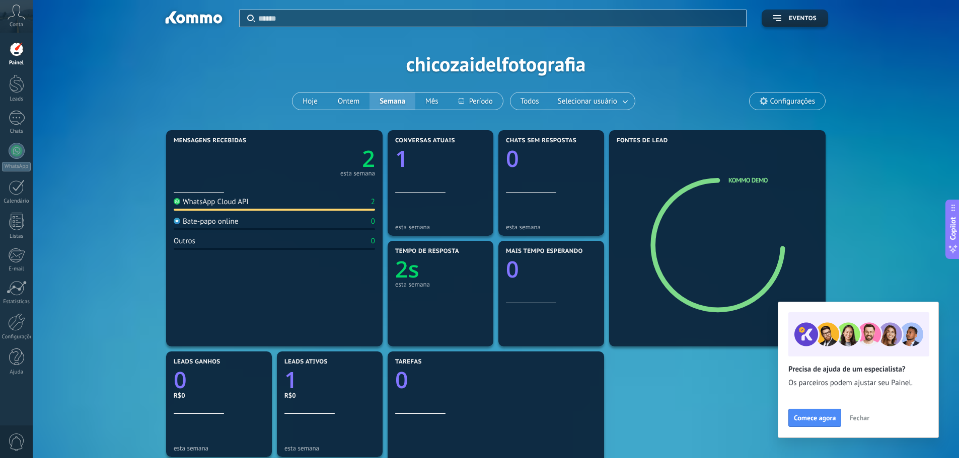
scroll to position [50, 0]
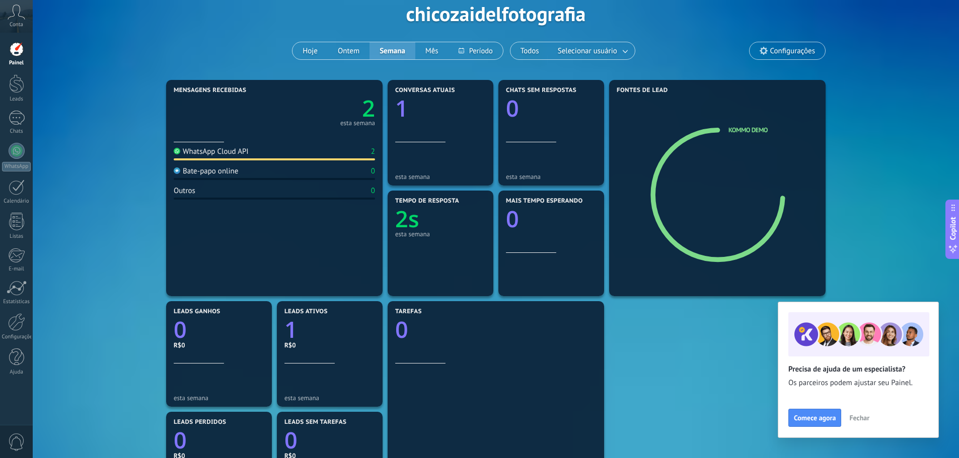
click at [792, 49] on span "Configurações" at bounding box center [792, 51] width 45 height 9
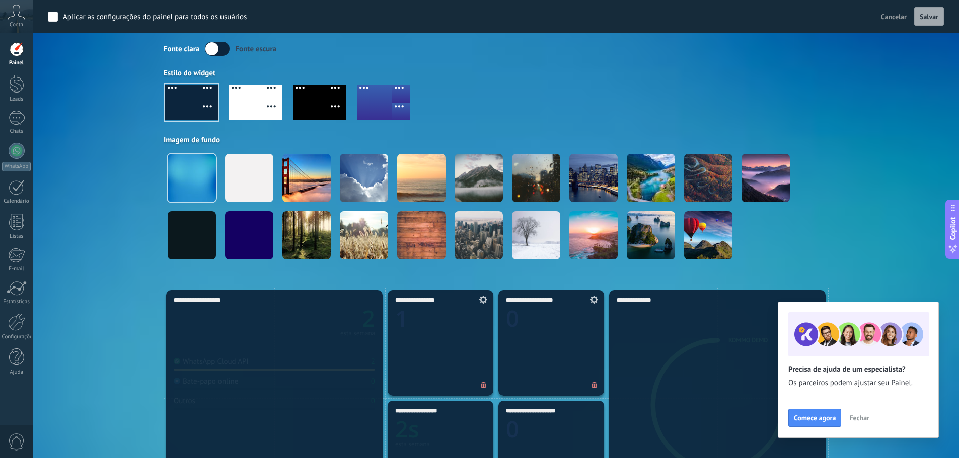
click at [136, 130] on div "Aplicar Eventos chicozaidelfotografia Hoje Ontem Semana Mês Todos Selecionar us…" at bounding box center [496, 119] width 896 height 338
drag, startPoint x: 695, startPoint y: 65, endPoint x: 347, endPoint y: 47, distance: 348.2
click at [694, 65] on div "Fonte clara Fonte escura Estilo do widget Imagem de fundo" at bounding box center [496, 156] width 664 height 229
click at [887, 17] on span "Cancelar" at bounding box center [894, 16] width 26 height 9
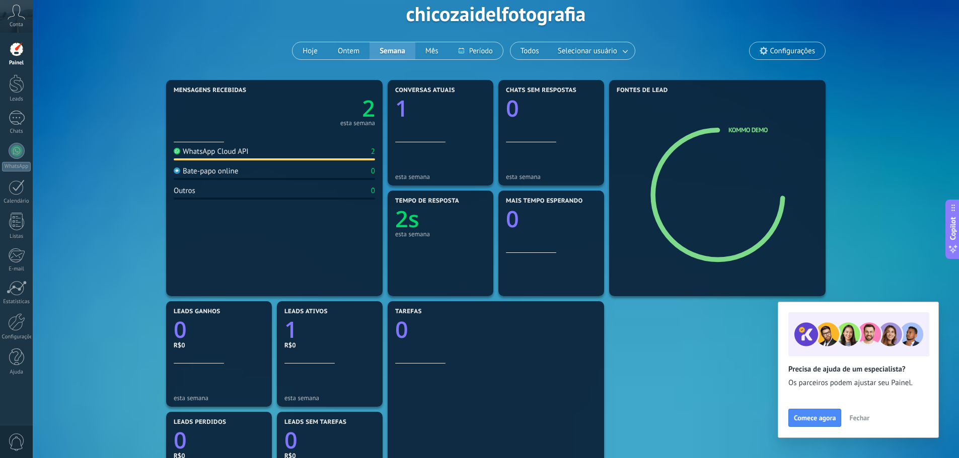
click at [293, 129] on div at bounding box center [274, 133] width 201 height 9
click at [371, 109] on text "2" at bounding box center [368, 108] width 13 height 31
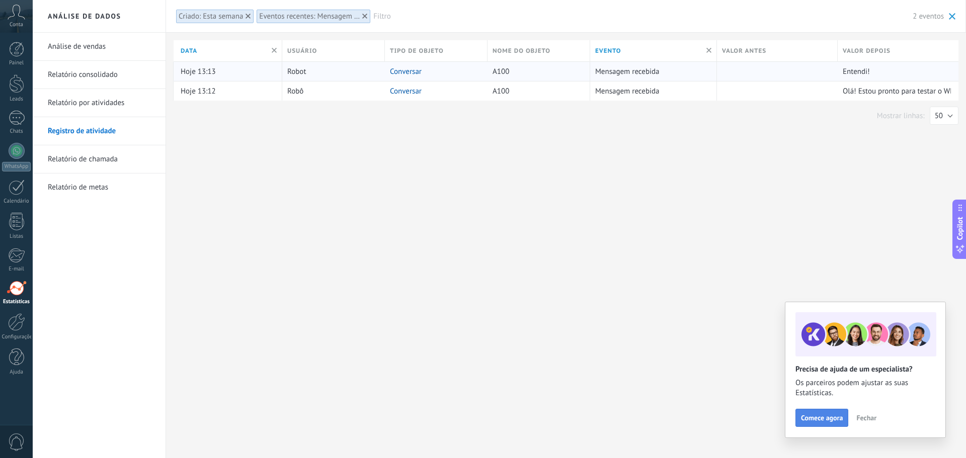
click at [828, 415] on span "Comece agora" at bounding box center [822, 418] width 42 height 7
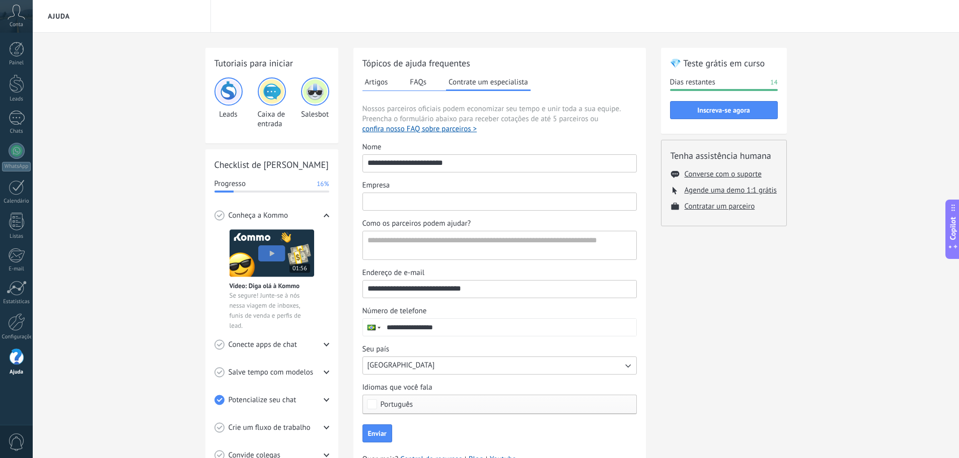
click at [413, 203] on input "Empresa" at bounding box center [499, 201] width 273 height 16
click at [501, 245] on textarea "Como os parceiros podem ajudar?" at bounding box center [498, 246] width 271 height 28
type input "***"
click at [479, 248] on textarea "Como os parceiros podem ajudar?" at bounding box center [498, 246] width 271 height 28
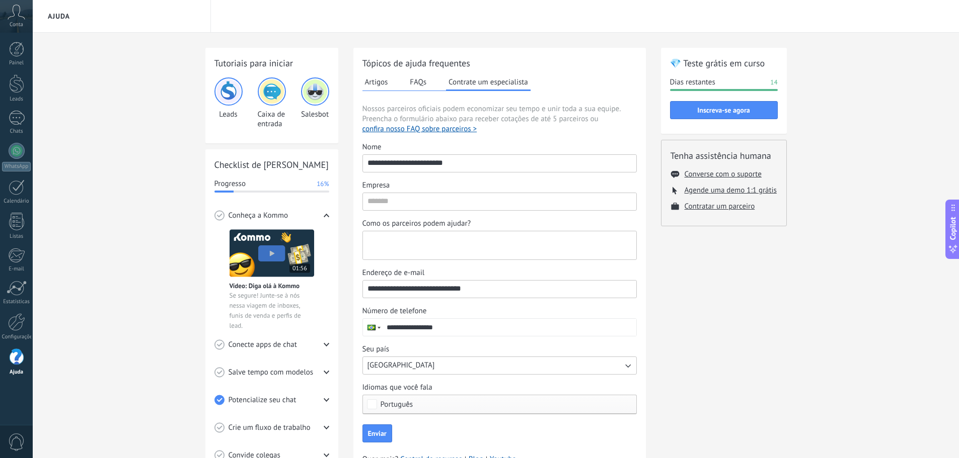
click at [479, 248] on textarea "Como os parceiros podem ajudar?" at bounding box center [498, 246] width 271 height 28
click at [472, 240] on textarea "Como os parceiros podem ajudar?" at bounding box center [498, 246] width 271 height 28
click at [490, 212] on div "**********" at bounding box center [499, 278] width 274 height 272
click at [486, 203] on input "Empresa" at bounding box center [499, 201] width 273 height 16
type input "**********"
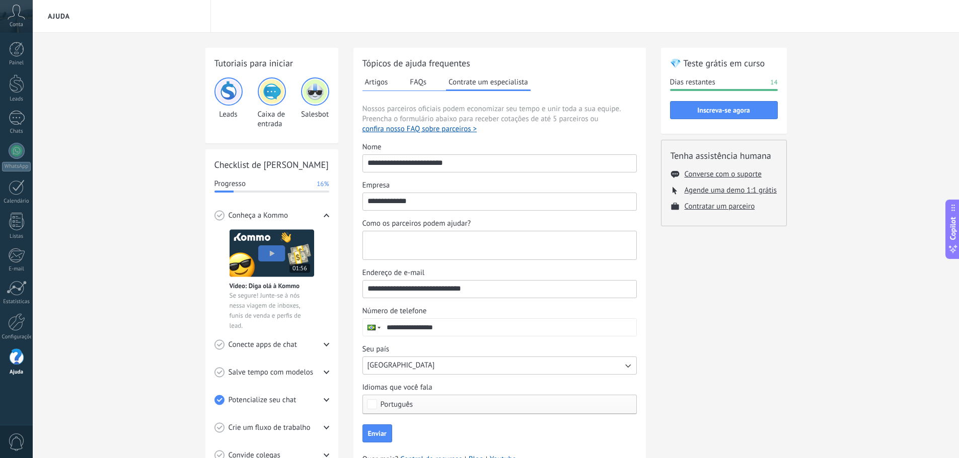
click at [486, 247] on textarea "Como os parceiros podem ajudar?" at bounding box center [498, 246] width 271 height 28
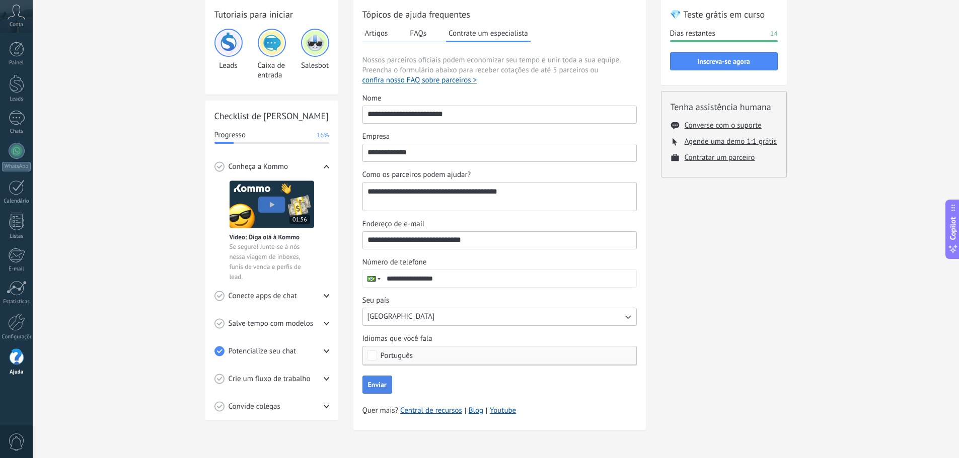
type textarea "**********"
click at [376, 384] on span "Enviar" at bounding box center [377, 384] width 19 height 7
click at [238, 44] on img at bounding box center [228, 43] width 24 height 24
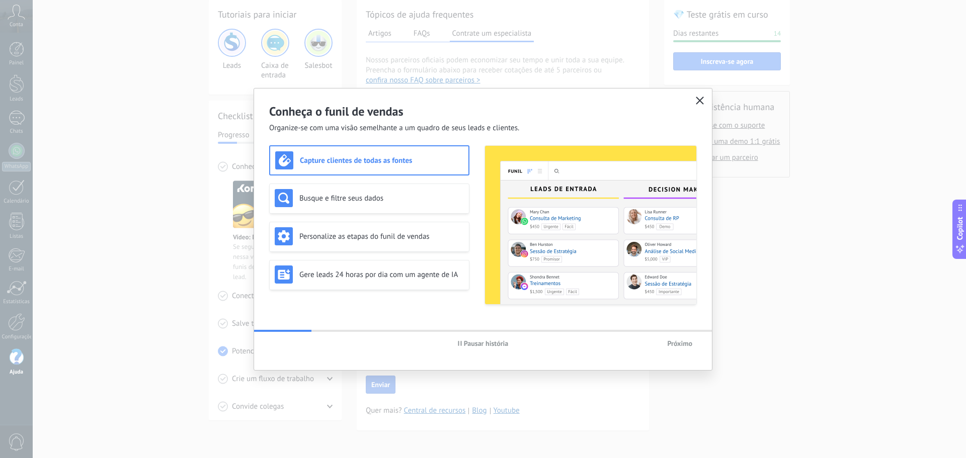
click at [700, 99] on icon "button" at bounding box center [700, 101] width 8 height 8
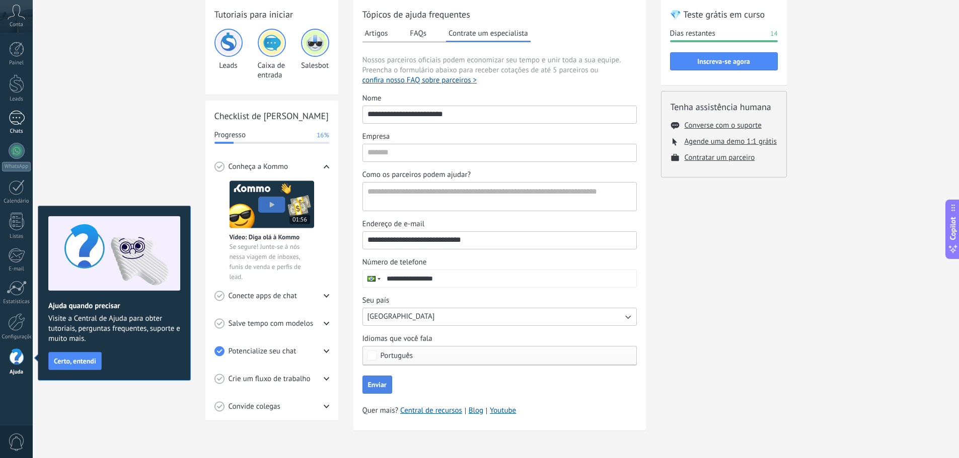
click at [26, 115] on link "Chats" at bounding box center [16, 123] width 33 height 24
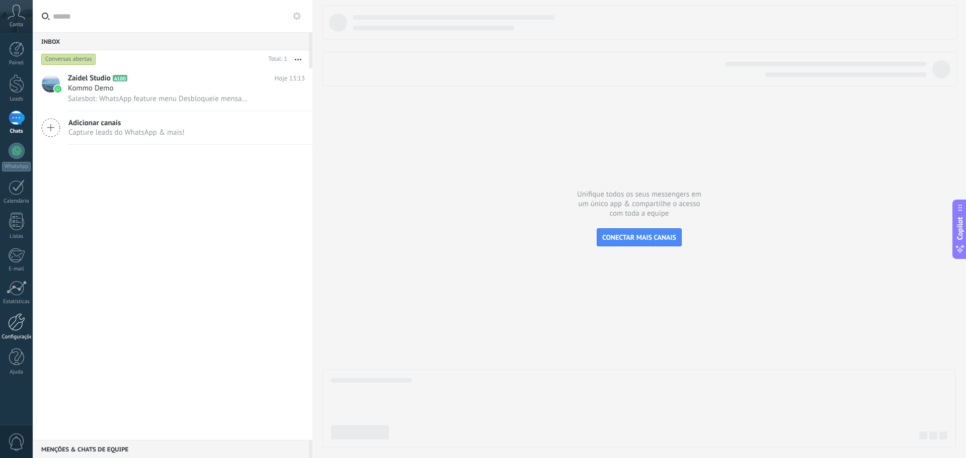
click at [21, 332] on link "Configurações" at bounding box center [16, 327] width 33 height 27
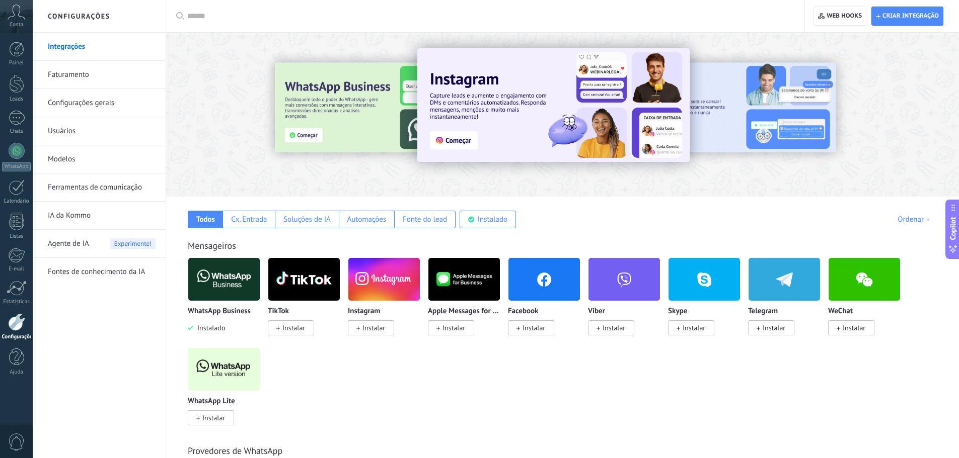
click at [22, 19] on icon at bounding box center [17, 12] width 18 height 15
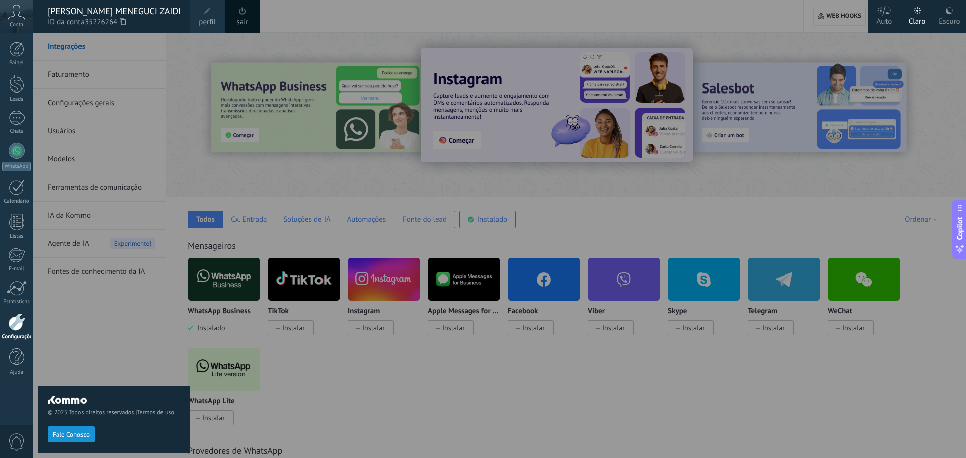
click at [84, 63] on div "© 2025 Todos direitos reservados | Termos de uso Fale Conosco" at bounding box center [114, 246] width 152 height 426
click at [21, 42] on div "Painel Leads Chats WhatsApp Clientes" at bounding box center [32, 229] width 65 height 393
click at [22, 48] on div at bounding box center [16, 49] width 15 height 15
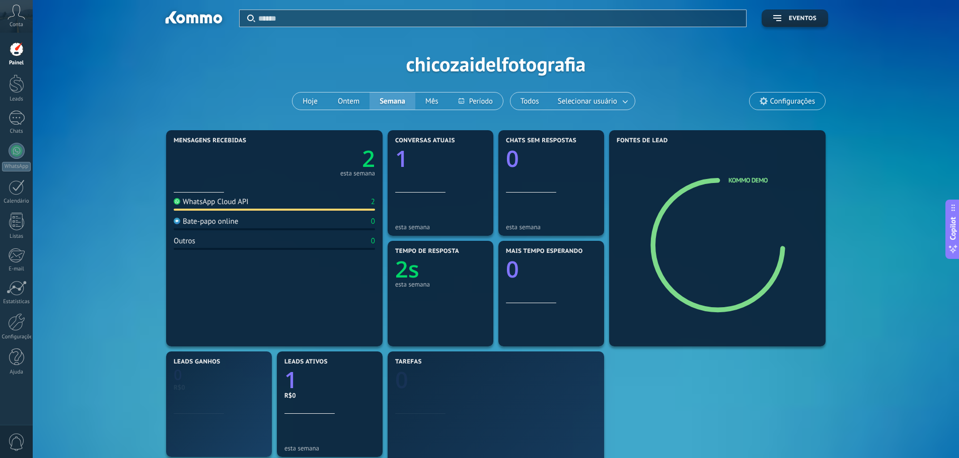
click at [345, 163] on icon "2" at bounding box center [324, 155] width 101 height 23
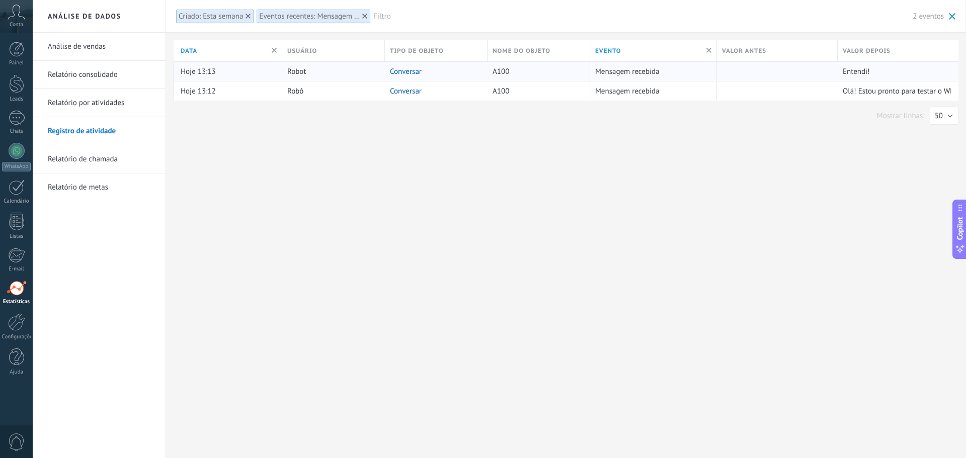
click at [220, 74] on div "Hoje 13:13" at bounding box center [229, 71] width 97 height 19
click at [403, 72] on link "Conversar" at bounding box center [406, 72] width 32 height 10
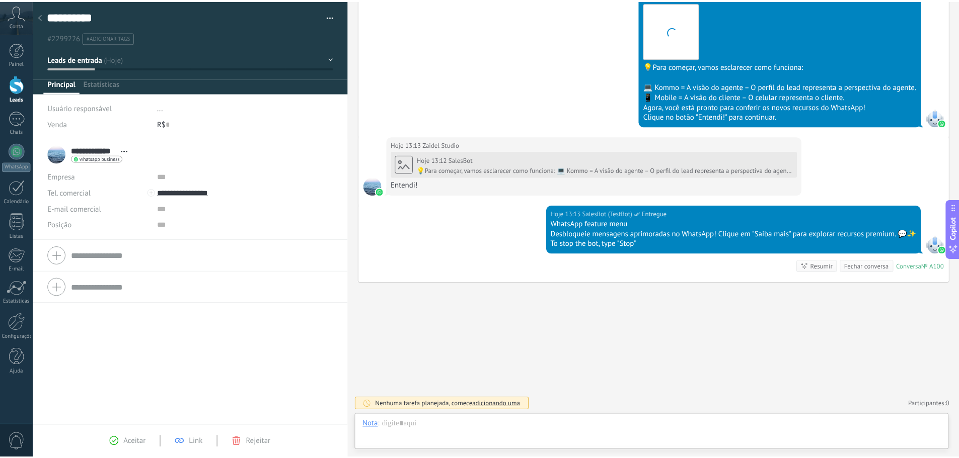
scroll to position [15, 0]
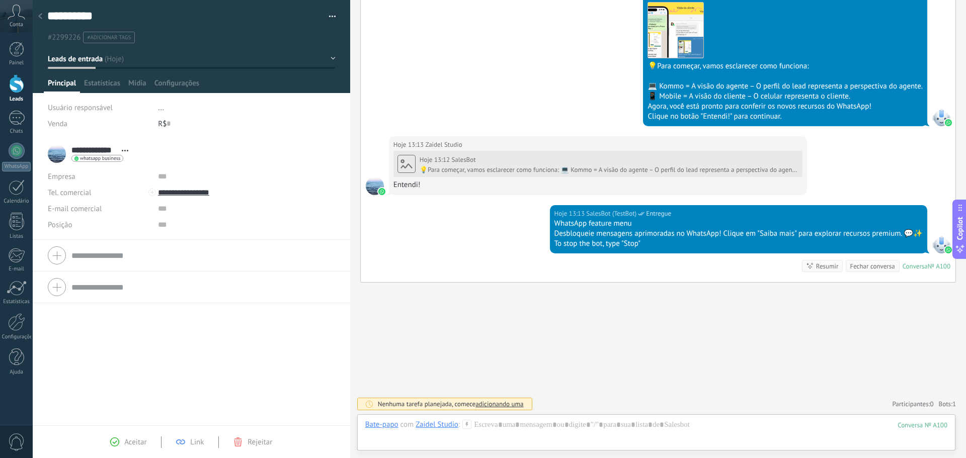
click at [19, 22] on span "Conta" at bounding box center [17, 25] width 14 height 7
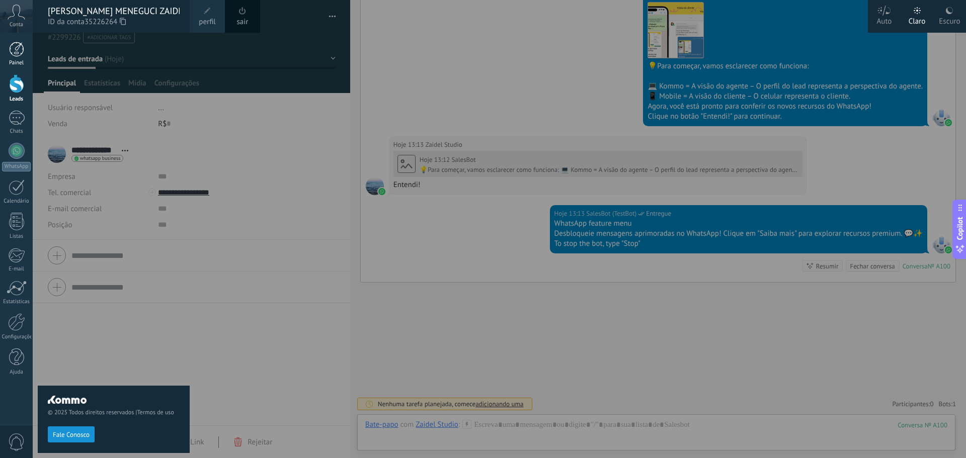
click at [21, 51] on div at bounding box center [16, 49] width 15 height 15
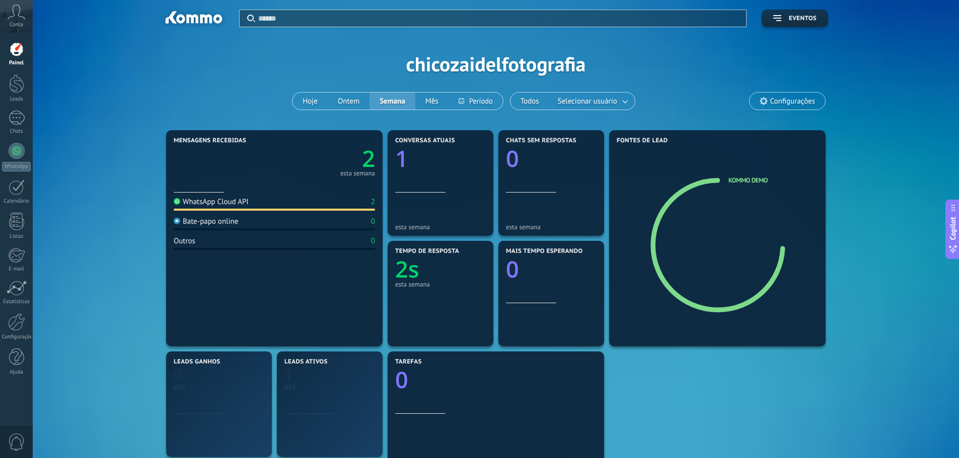
click at [371, 162] on text "2" at bounding box center [368, 158] width 13 height 31
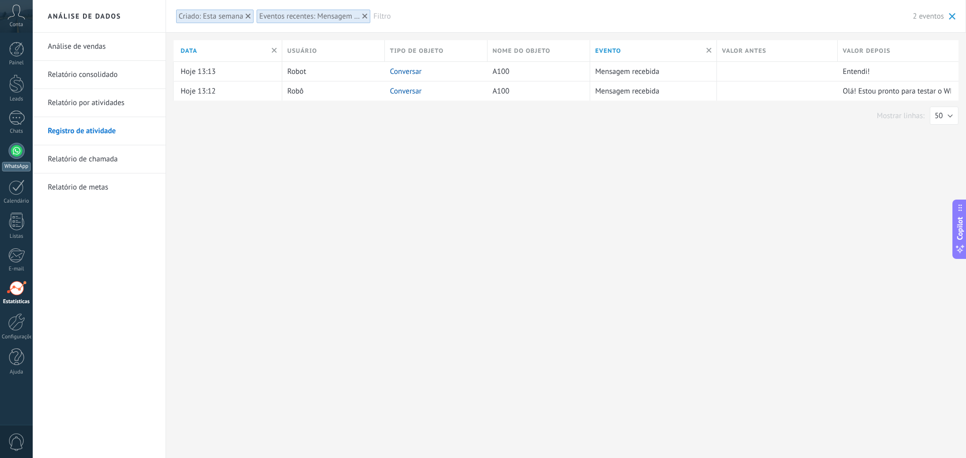
click at [15, 146] on div at bounding box center [17, 151] width 16 height 16
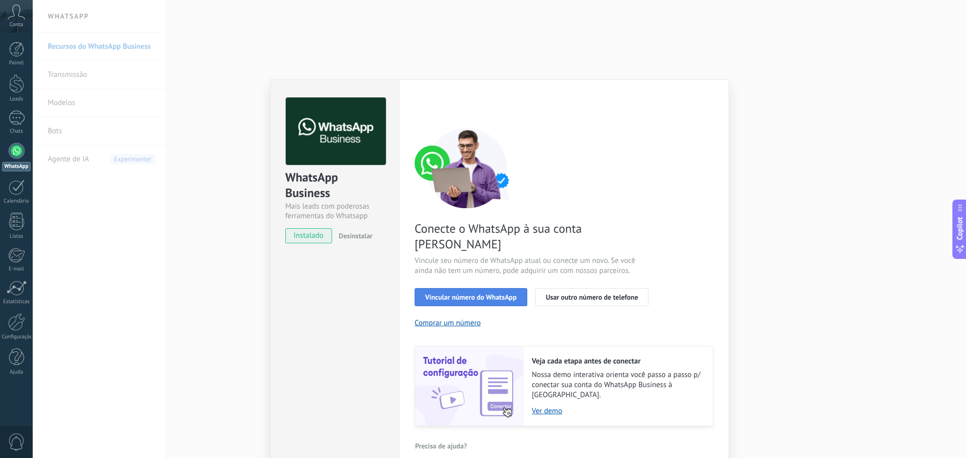
click at [487, 294] on span "Vincular número do WhatsApp" at bounding box center [471, 297] width 92 height 7
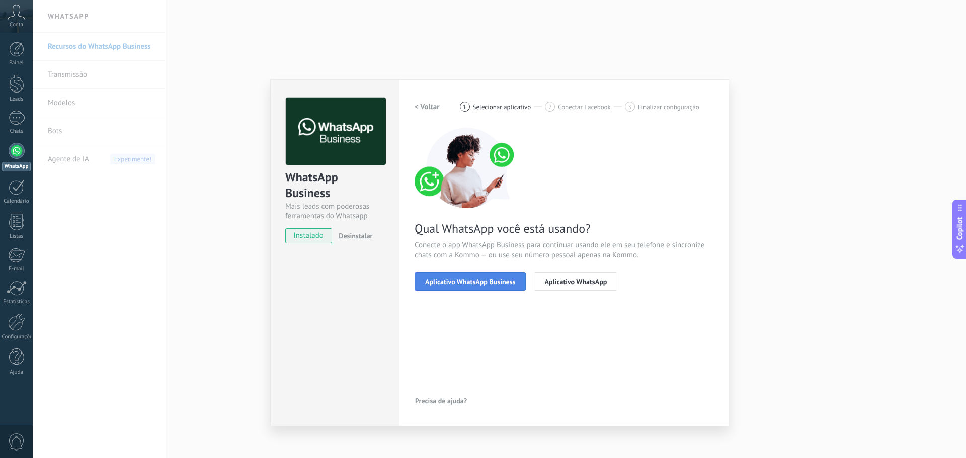
click at [480, 285] on span "Aplicativo WhatsApp Business" at bounding box center [470, 281] width 90 height 7
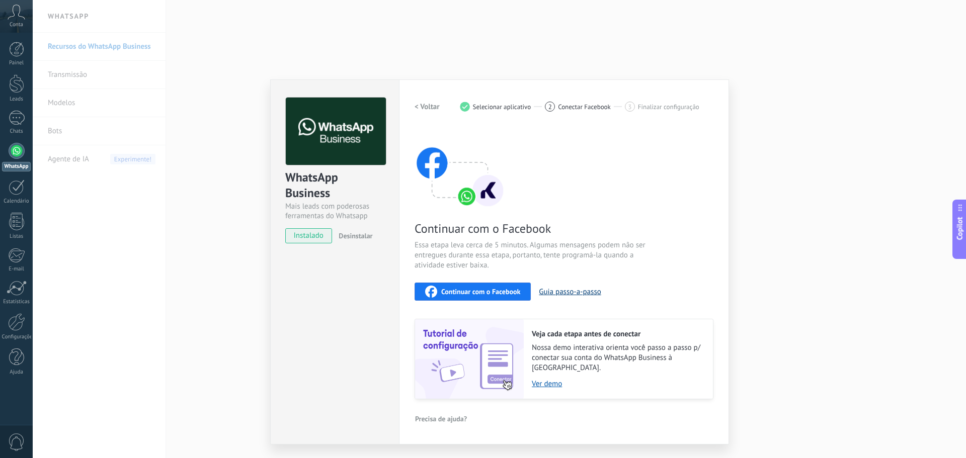
click at [576, 292] on button "Guia passo-a-passo" at bounding box center [570, 292] width 62 height 10
click at [26, 16] on div "Conta" at bounding box center [16, 16] width 33 height 33
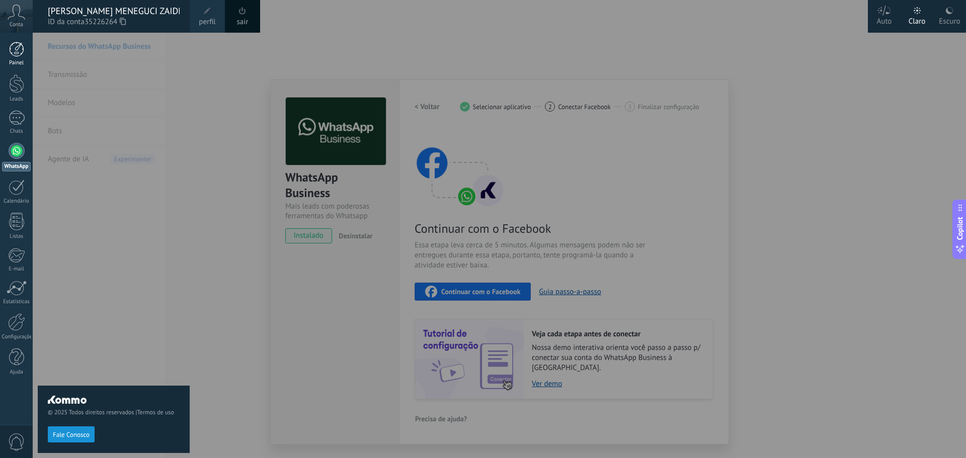
click at [13, 56] on div at bounding box center [16, 49] width 15 height 15
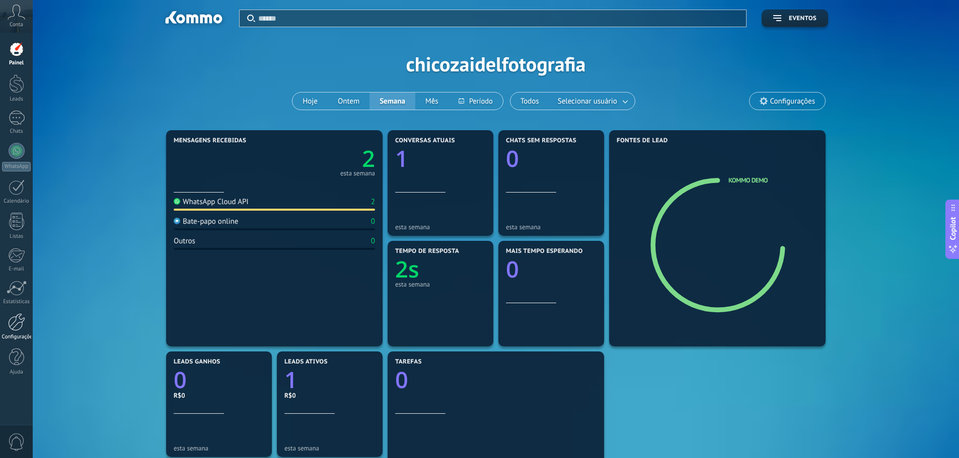
click at [21, 320] on div at bounding box center [16, 323] width 17 height 18
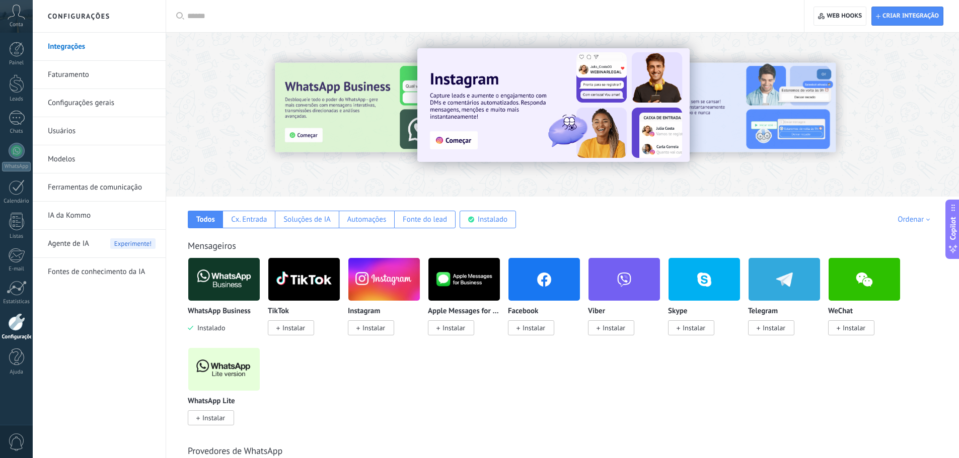
click at [79, 43] on link "Integrações" at bounding box center [102, 47] width 108 height 28
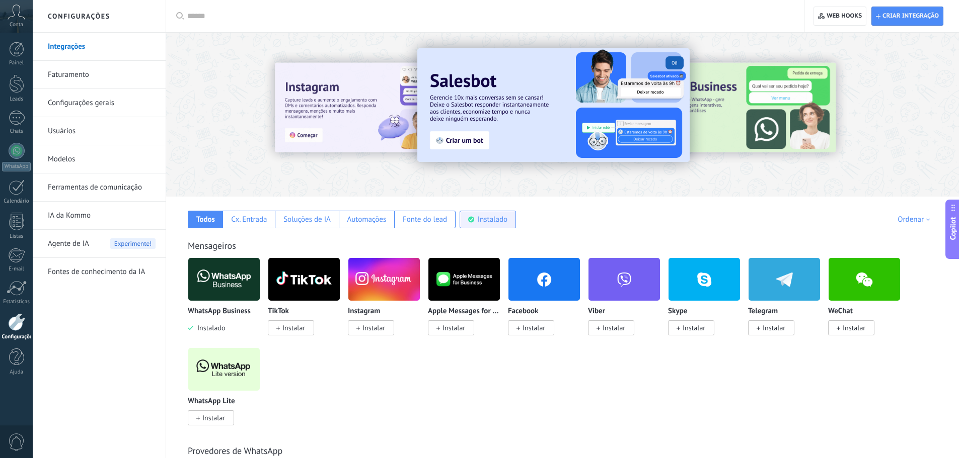
click at [481, 220] on div "Instalado" at bounding box center [493, 220] width 30 height 10
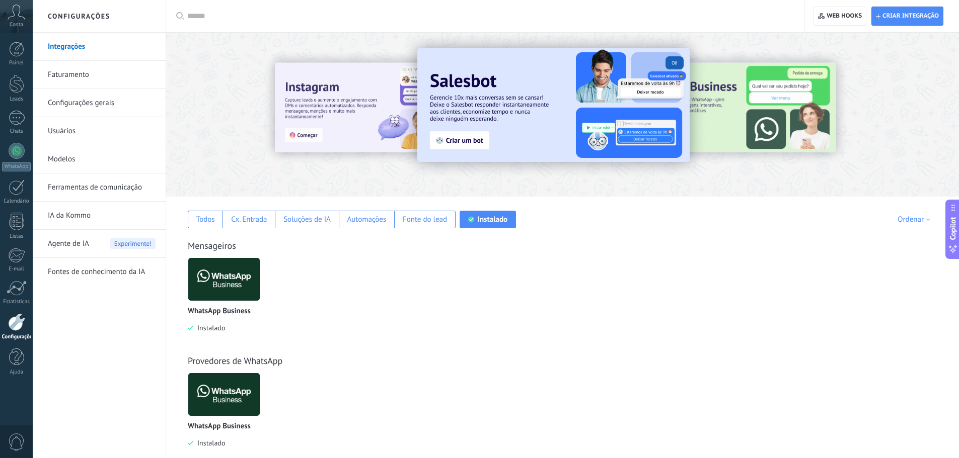
scroll to position [17, 0]
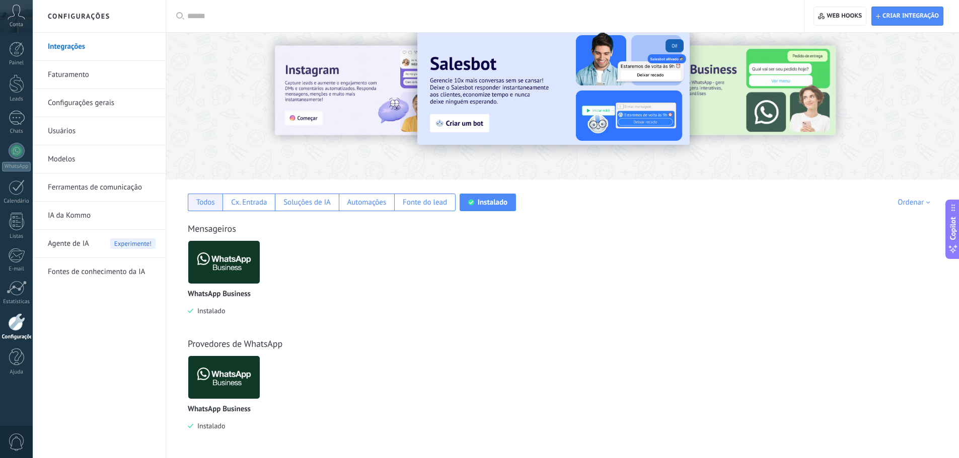
click at [203, 199] on div "Todos" at bounding box center [205, 203] width 19 height 10
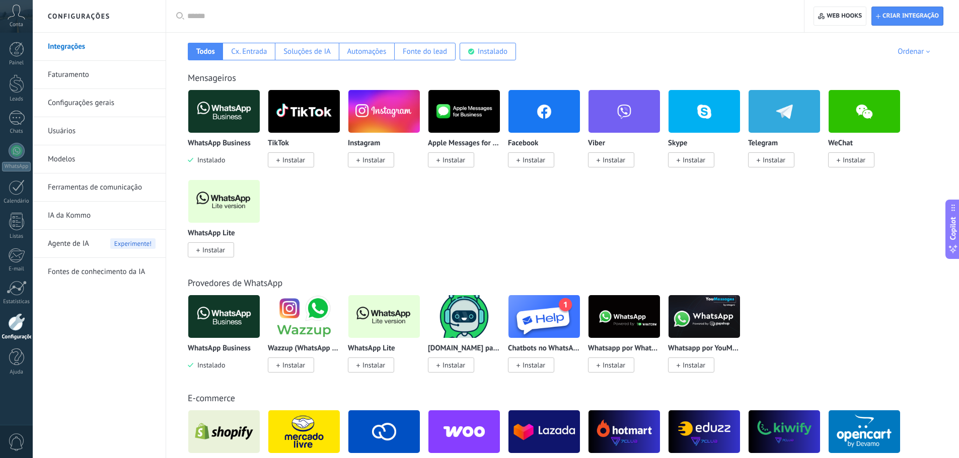
scroll to position [0, 0]
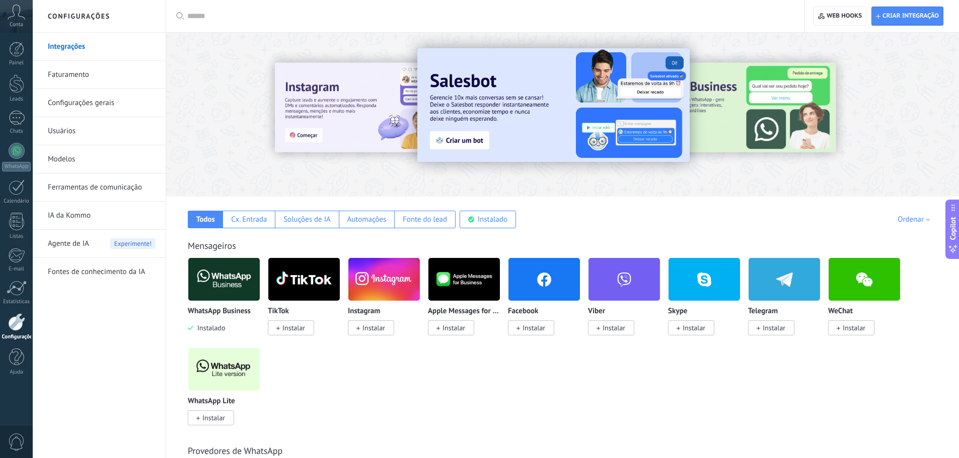
click at [219, 279] on img at bounding box center [223, 279] width 71 height 49
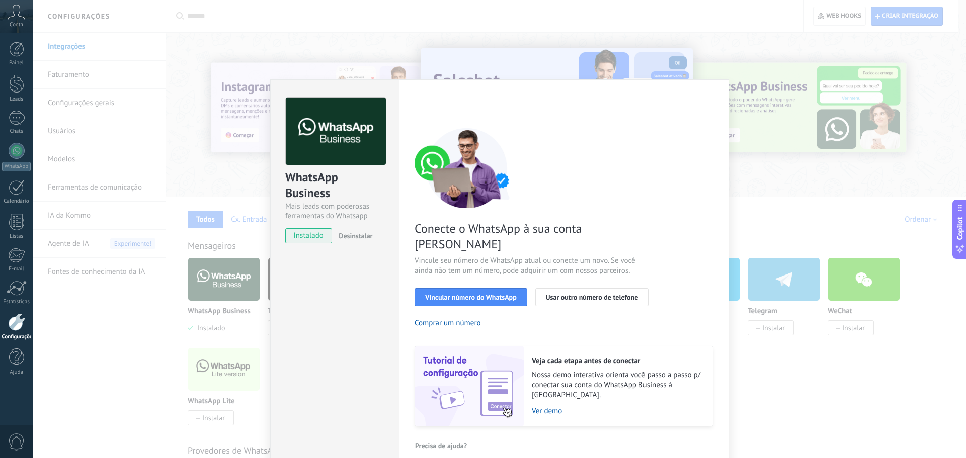
click at [754, 75] on div "WhatsApp Business Mais leads com poderosas ferramentas do Whatsapp instalado De…" at bounding box center [500, 229] width 934 height 458
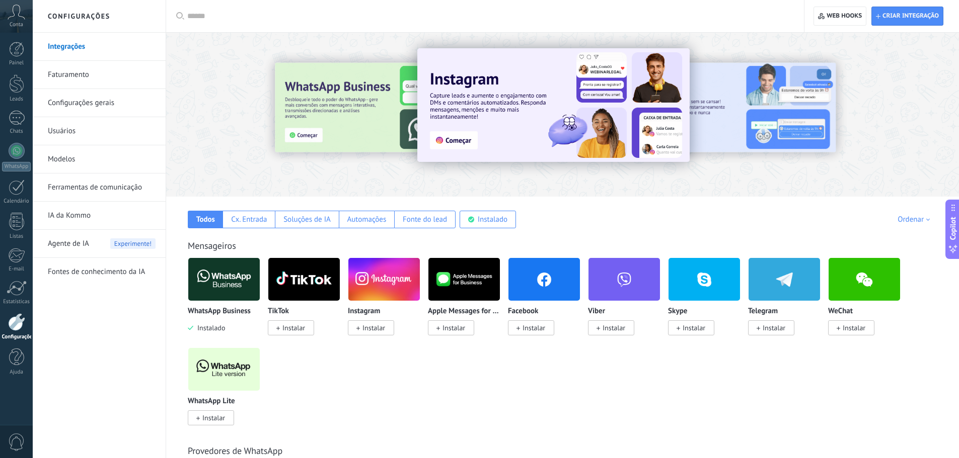
click at [23, 21] on div "Conta" at bounding box center [16, 16] width 33 height 33
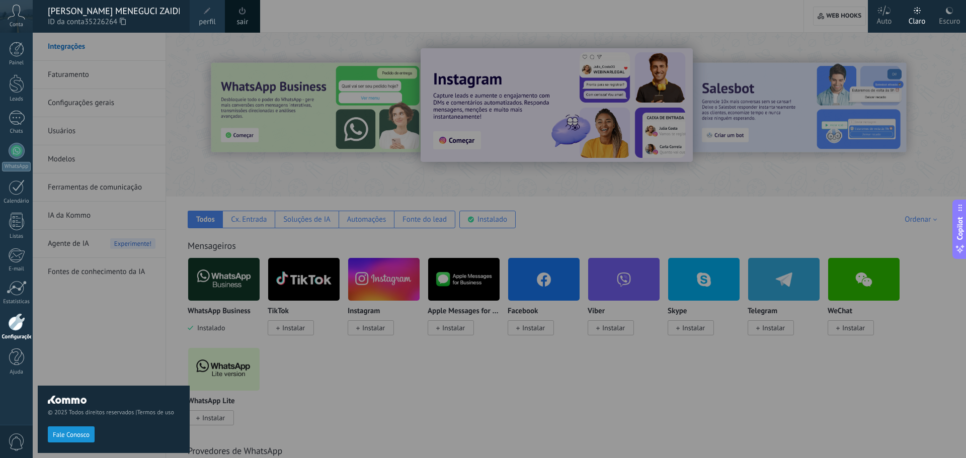
click at [265, 234] on div at bounding box center [516, 229] width 966 height 458
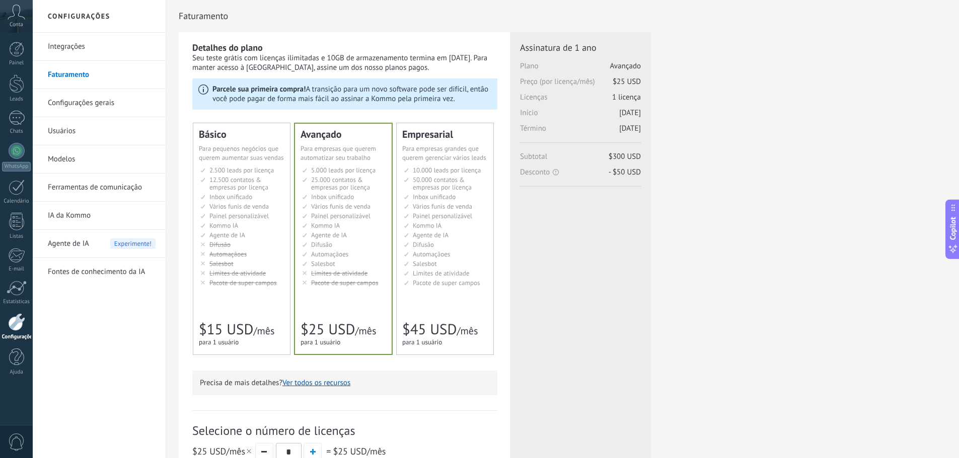
click at [265, 265] on li "Salesbot Salesbot Salesbot Salesbot Salesbot Salesbot Salesbot" at bounding box center [242, 264] width 84 height 8
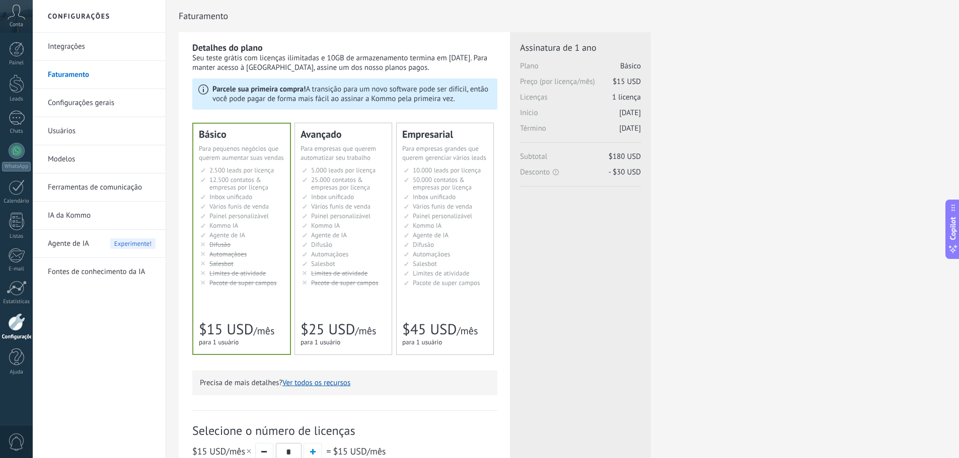
click at [329, 190] on span "25.000 contatos & empresas por licença" at bounding box center [340, 184] width 59 height 16
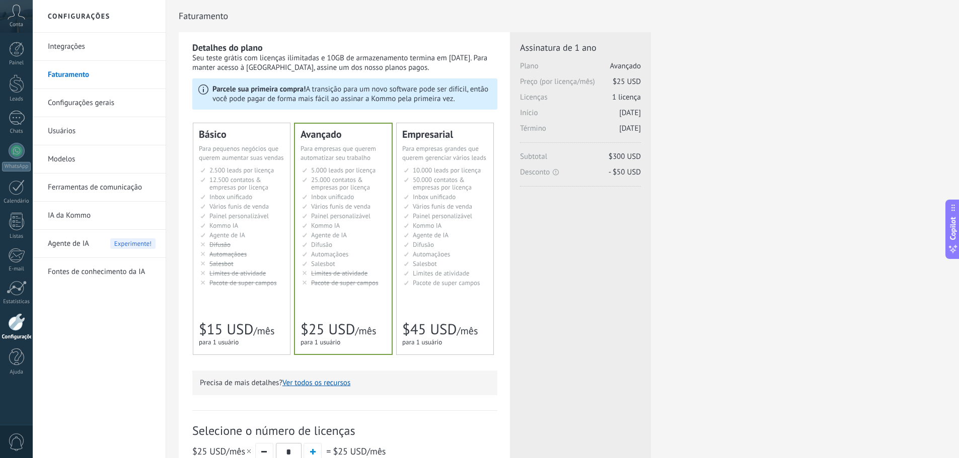
click at [231, 204] on span "Vários funis de venda" at bounding box center [238, 206] width 59 height 9
